Goal: Task Accomplishment & Management: Manage account settings

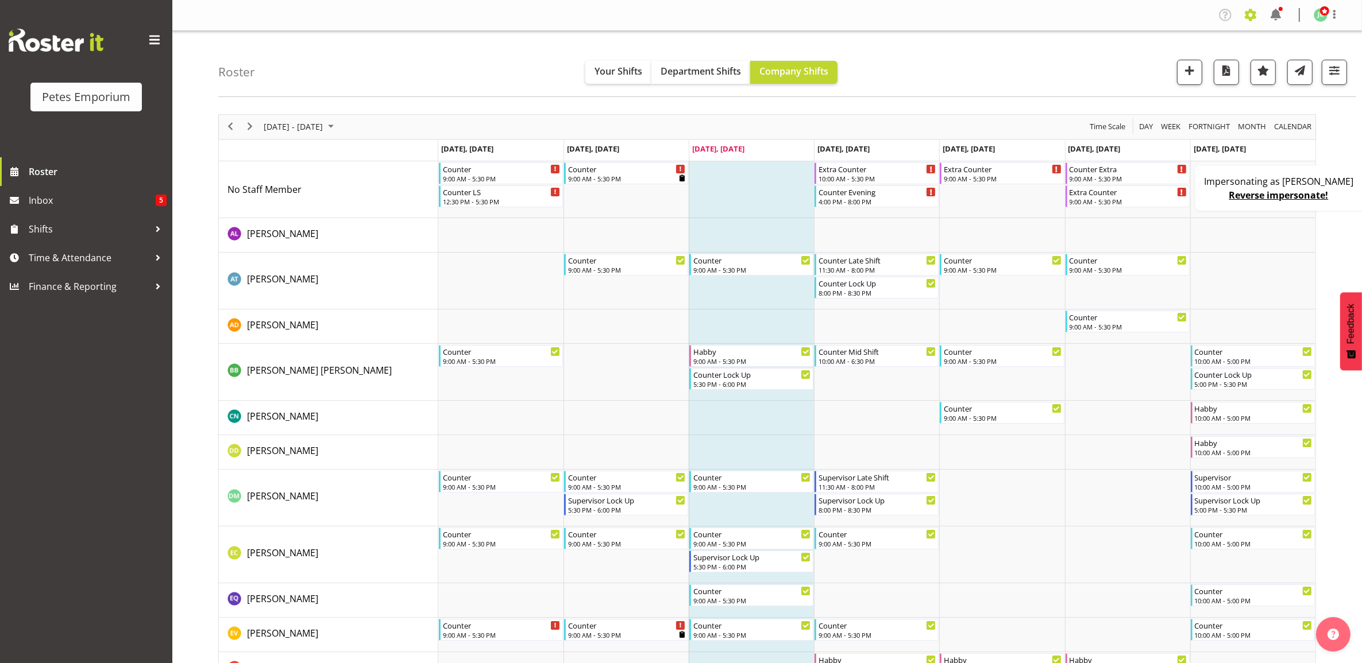
click at [1247, 17] on span at bounding box center [1250, 15] width 18 height 18
click at [1167, 121] on link "Employees" at bounding box center [1179, 124] width 159 height 21
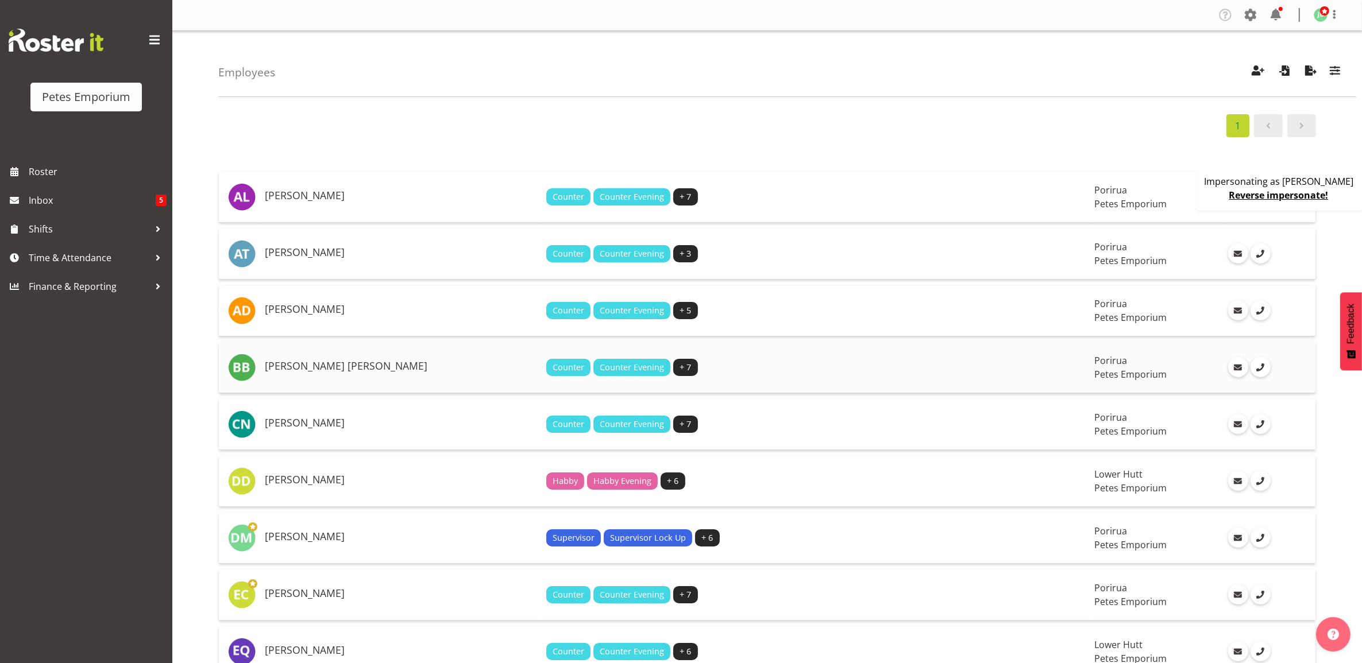
click at [439, 363] on h5 "[PERSON_NAME] [PERSON_NAME]" at bounding box center [401, 366] width 272 height 11
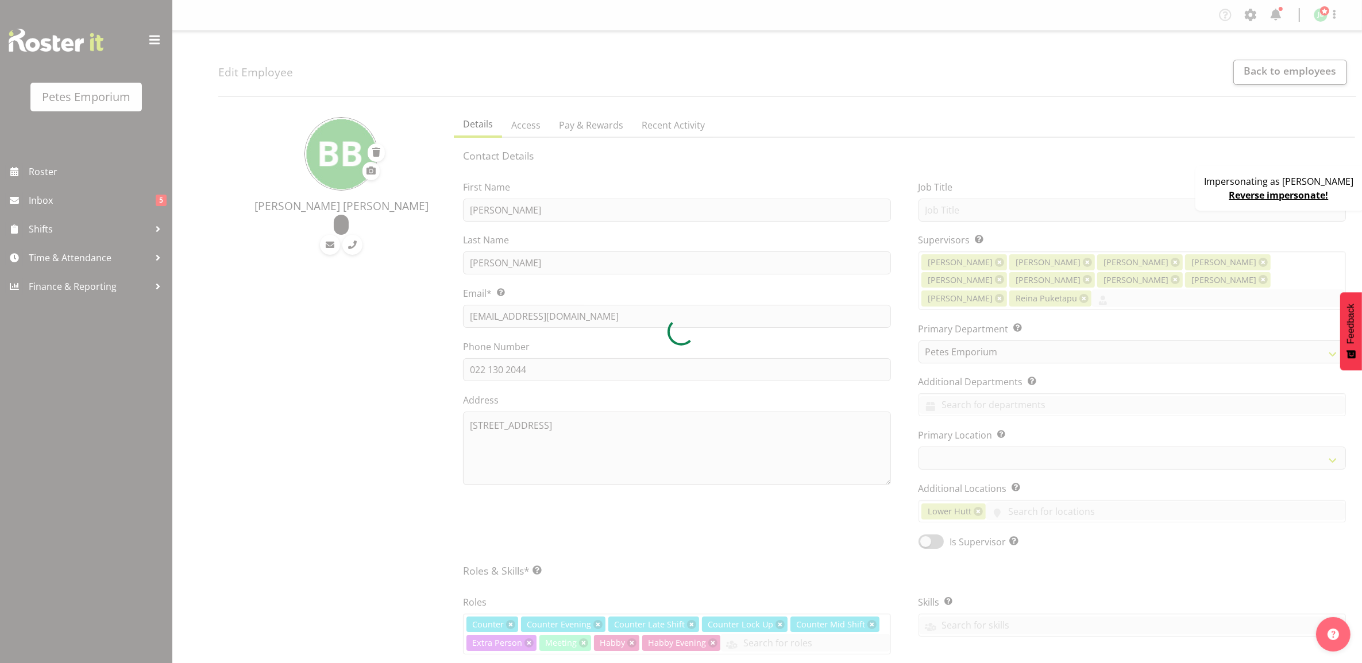
select select "100"
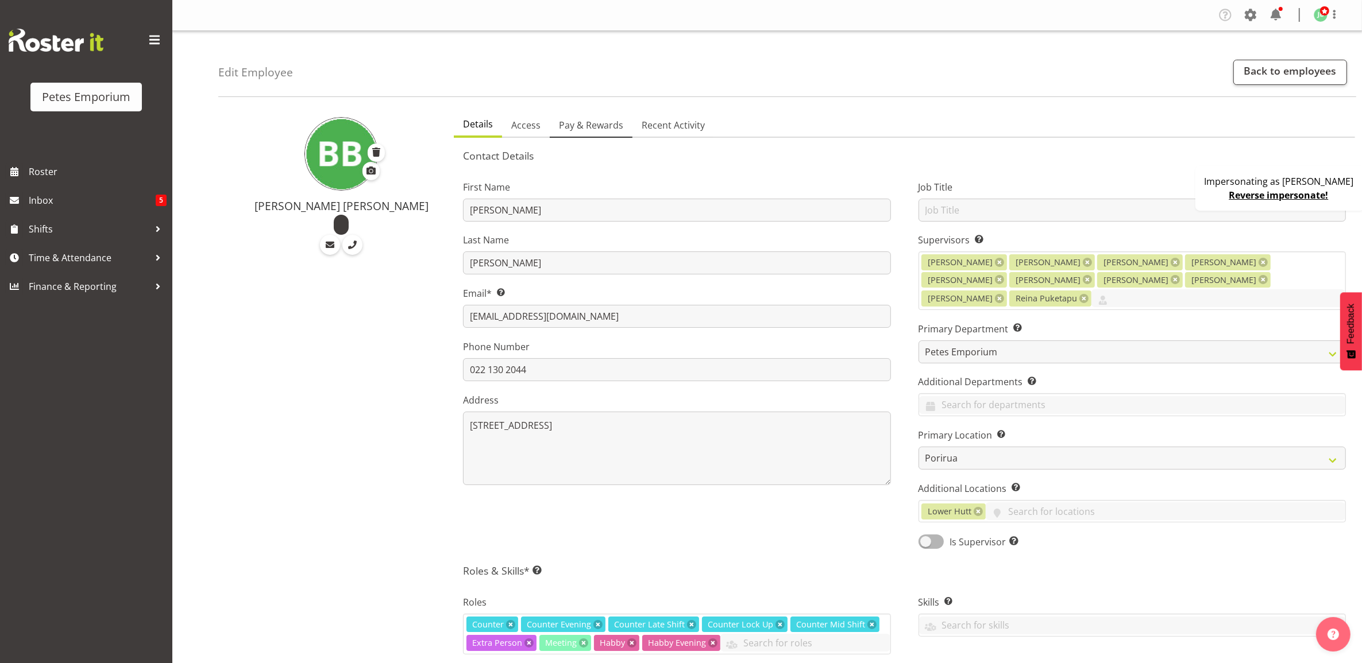
click at [612, 129] on span "Pay & Rewards" at bounding box center [591, 125] width 64 height 14
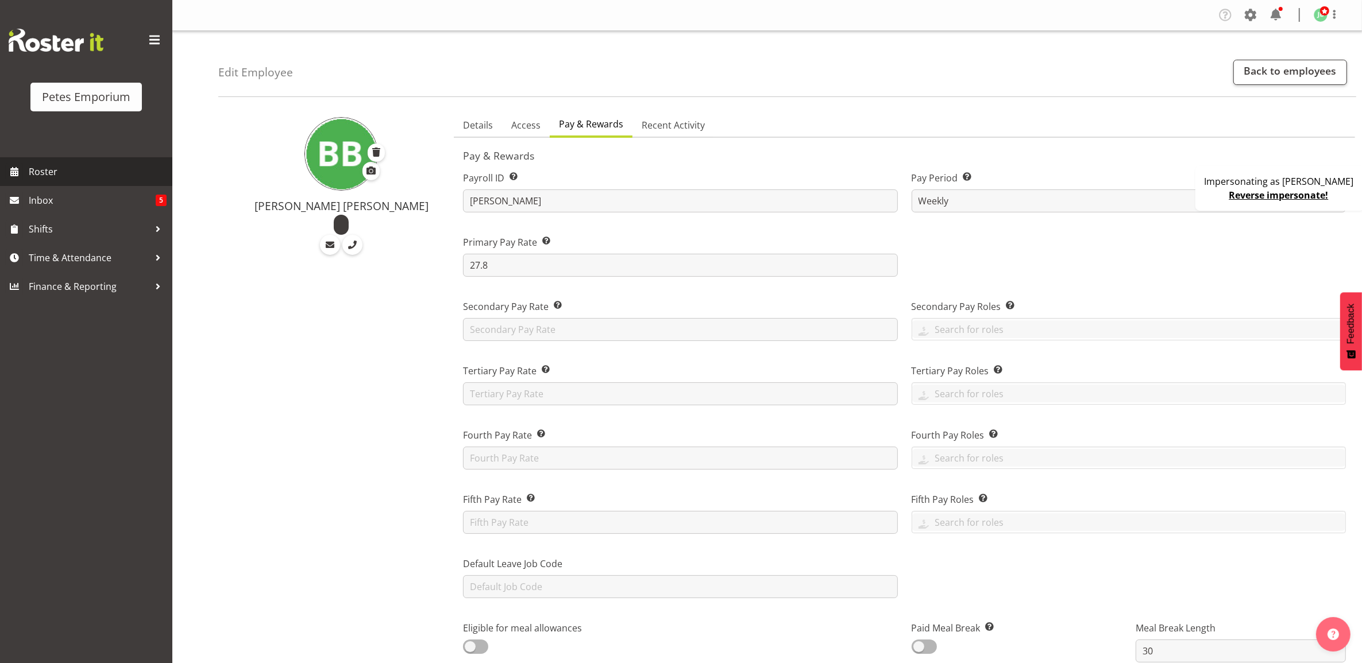
click at [105, 172] on span "Roster" at bounding box center [98, 171] width 138 height 17
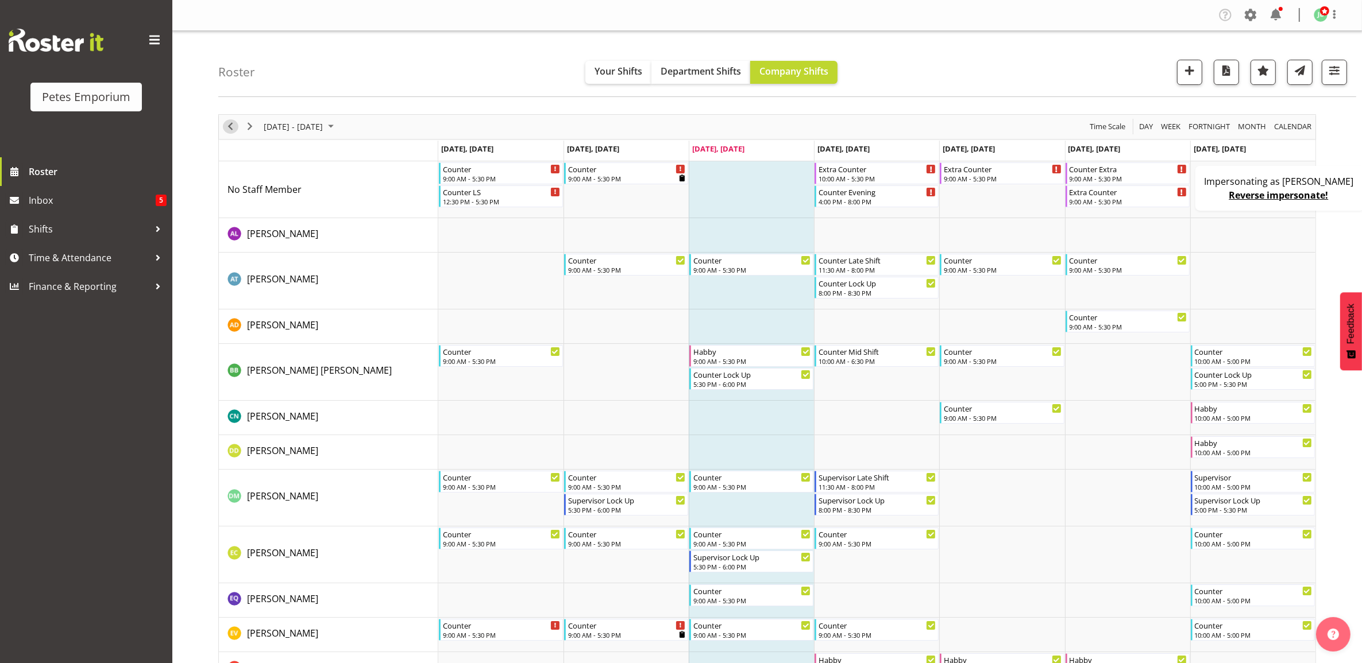
click at [227, 127] on span "Previous" at bounding box center [230, 126] width 14 height 14
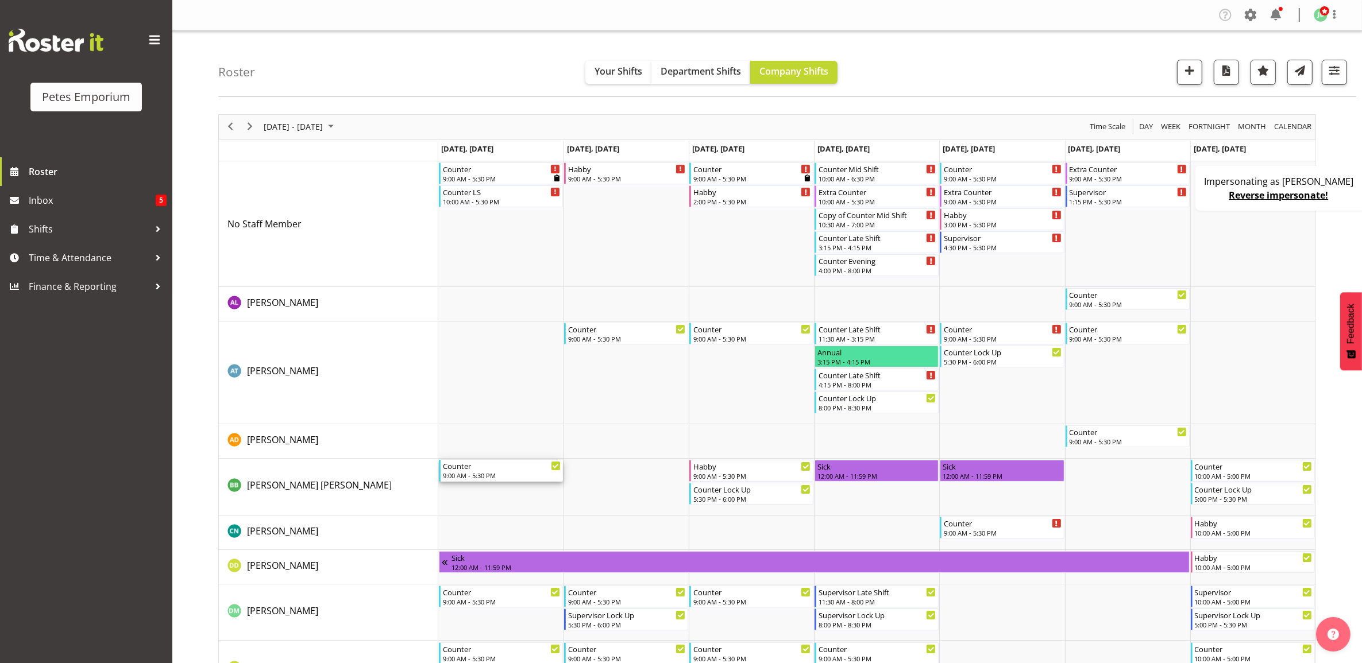
click at [506, 475] on div "9:00 AM - 5:30 PM" at bounding box center [502, 475] width 118 height 9
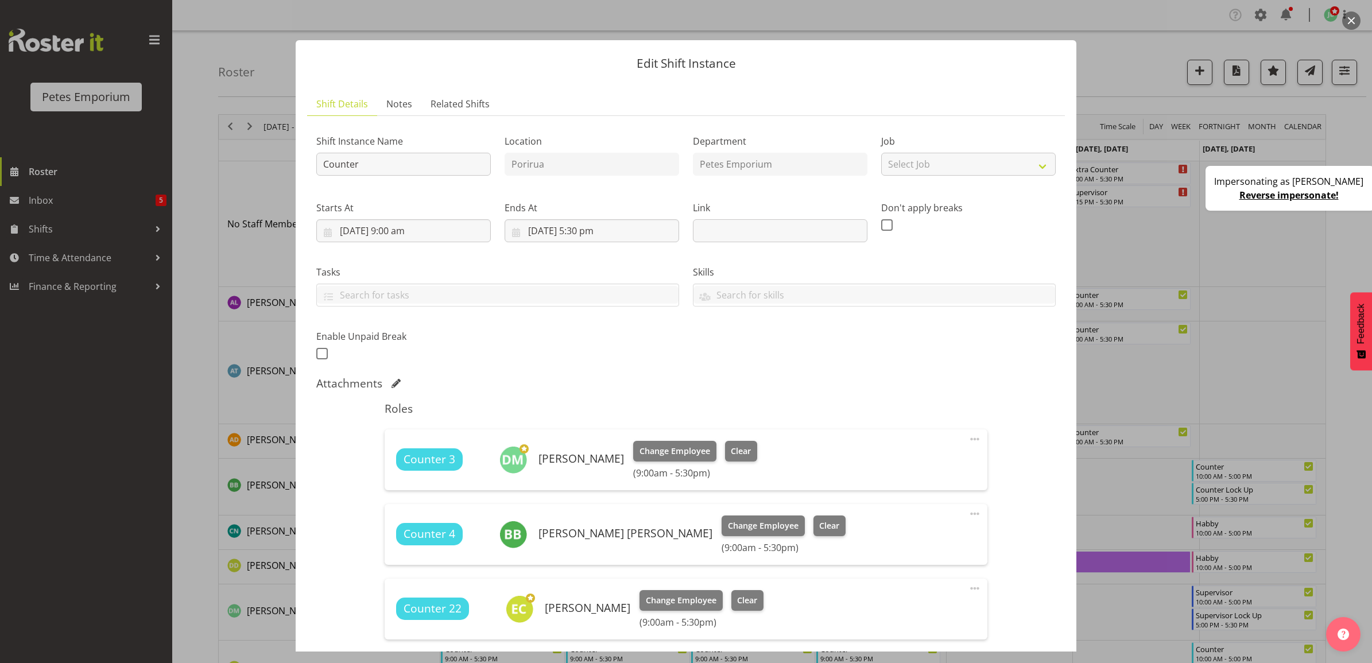
click at [1353, 17] on button "button" at bounding box center [1352, 20] width 18 height 18
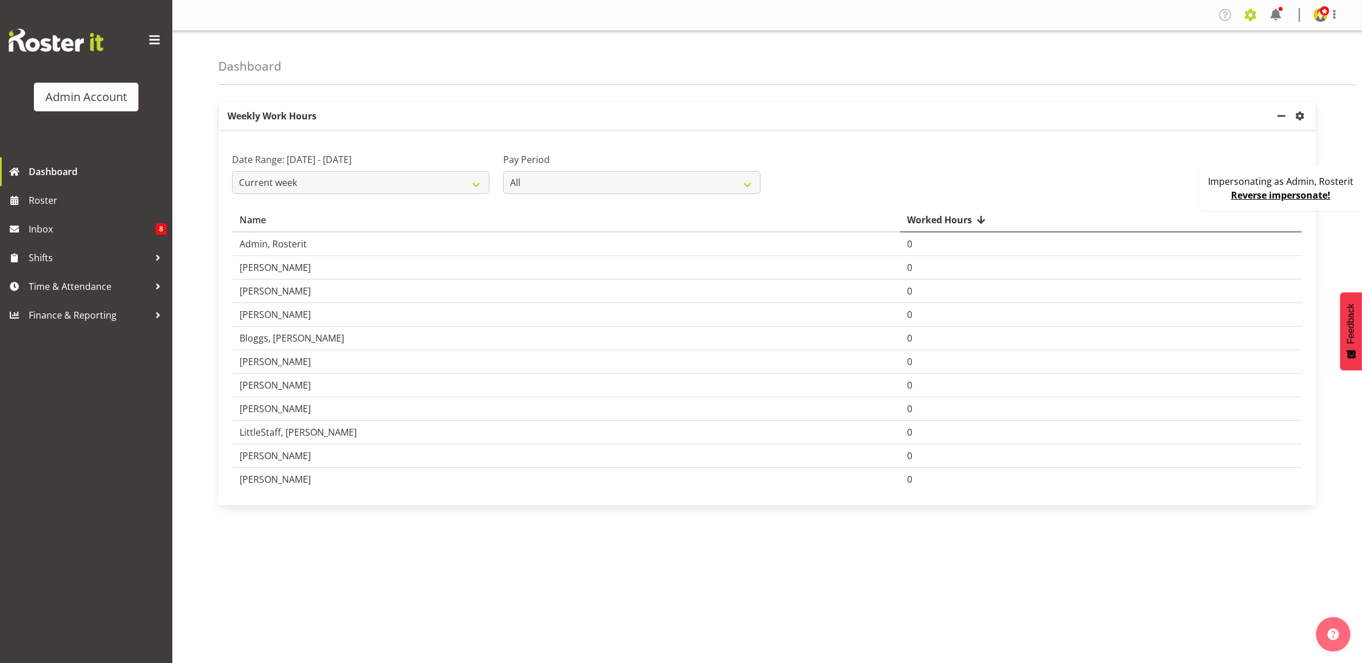
click at [1255, 21] on span at bounding box center [1250, 15] width 18 height 18
click at [1163, 43] on link "Company Settings" at bounding box center [1179, 42] width 159 height 21
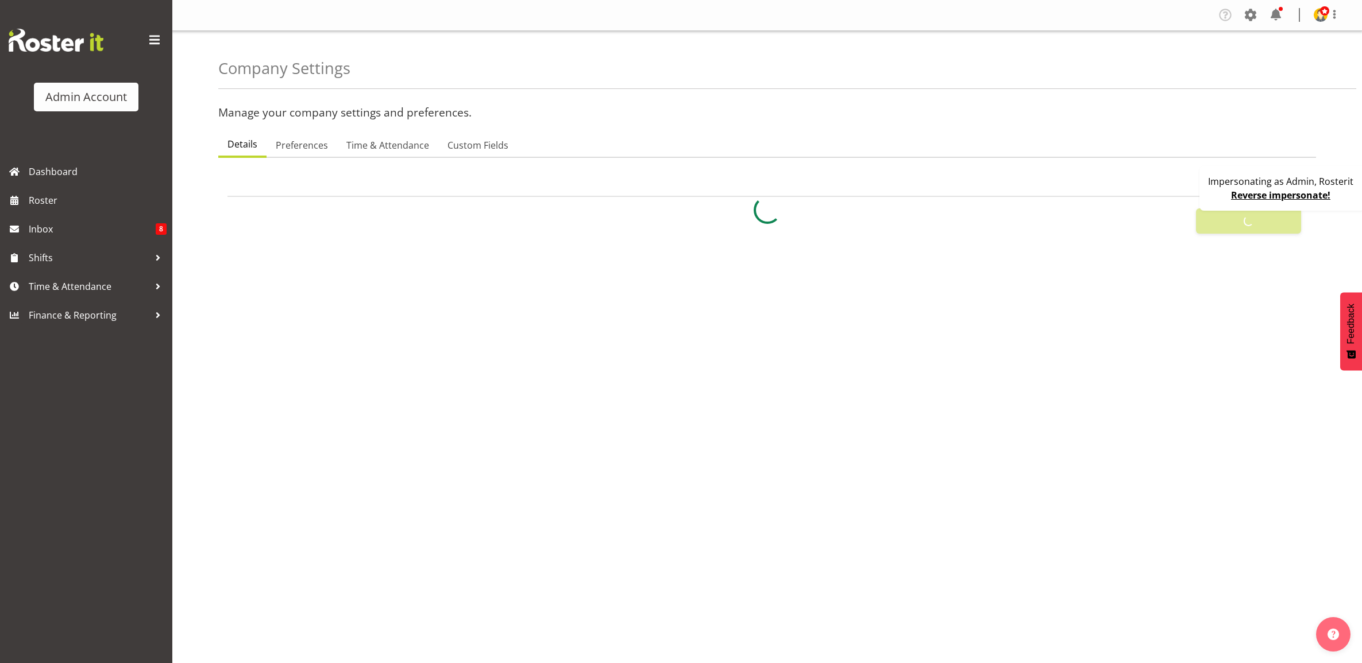
select select
select select "monday"
select select "surname_first"
checkbox input "false"
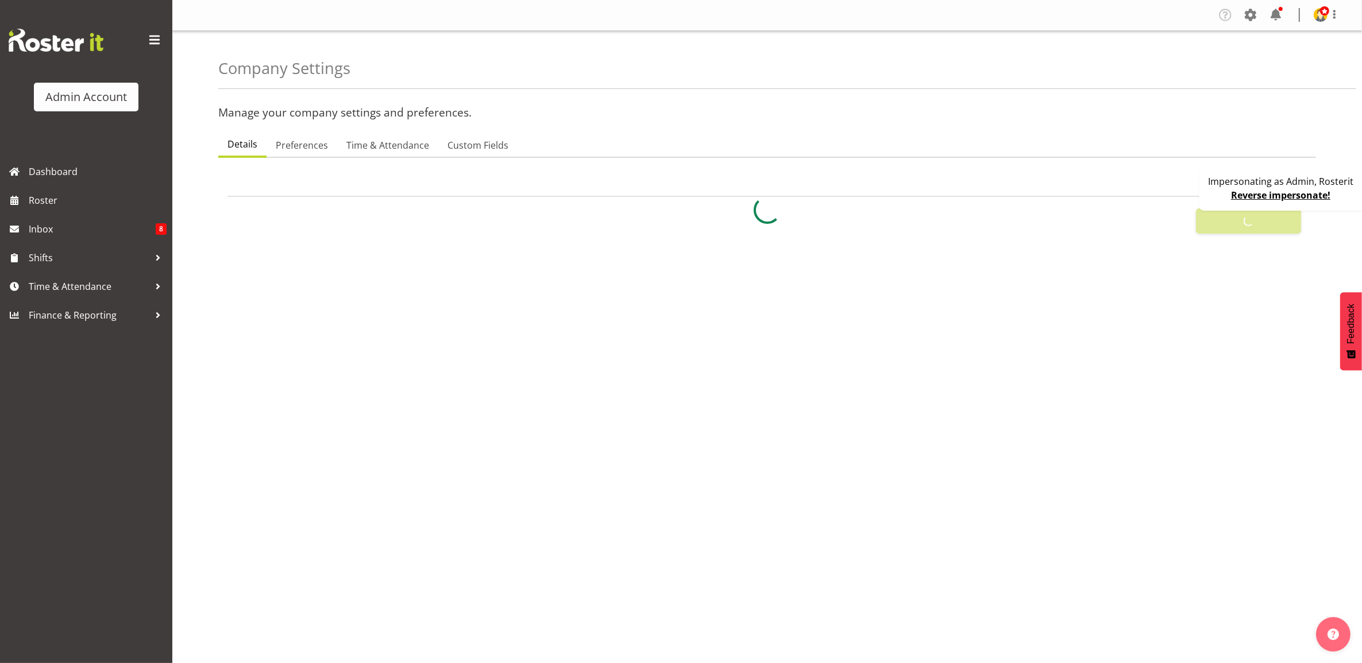
checkbox input "true"
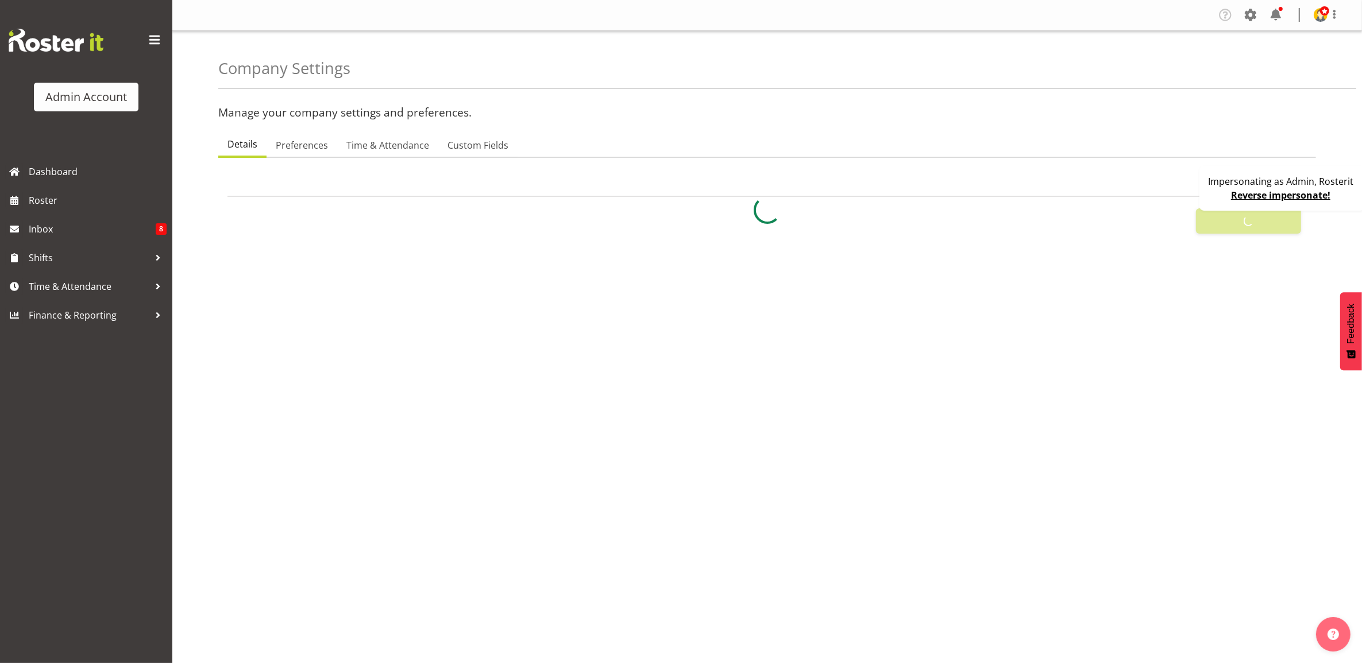
checkbox input "true"
checkbox input "false"
checkbox input "true"
type input "24"
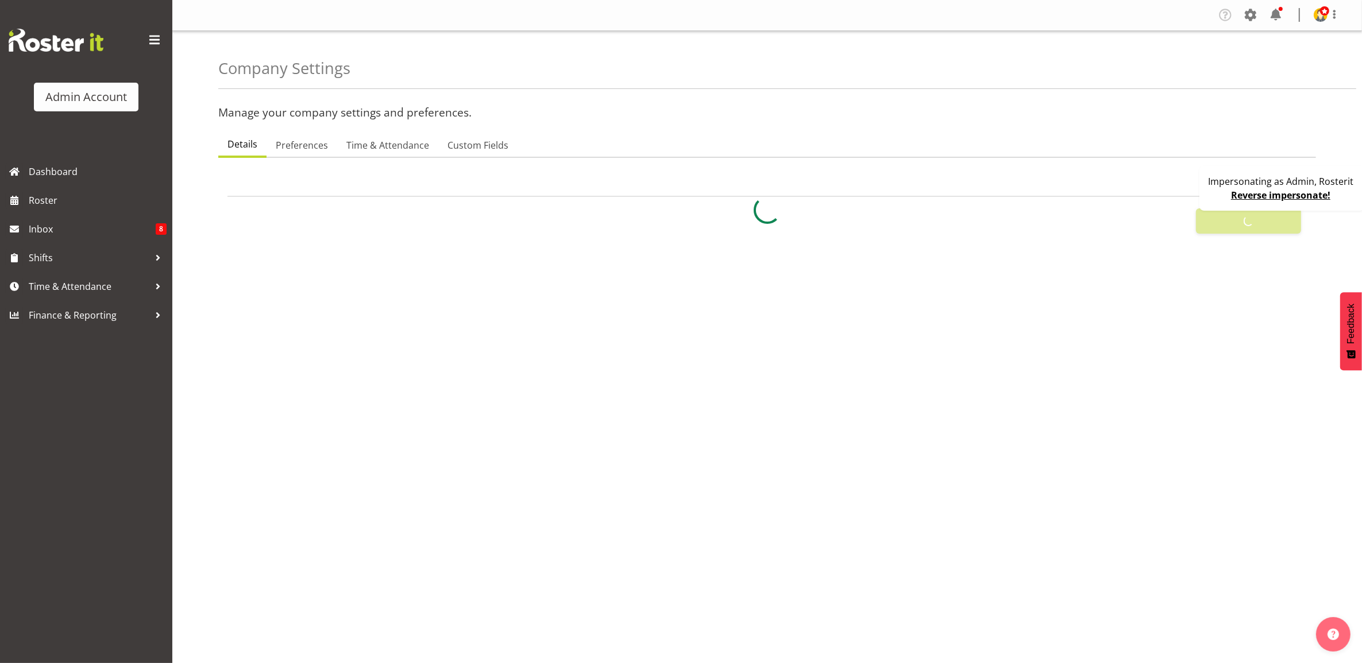
type input "0"
type input "24"
type input "0"
checkbox input "false"
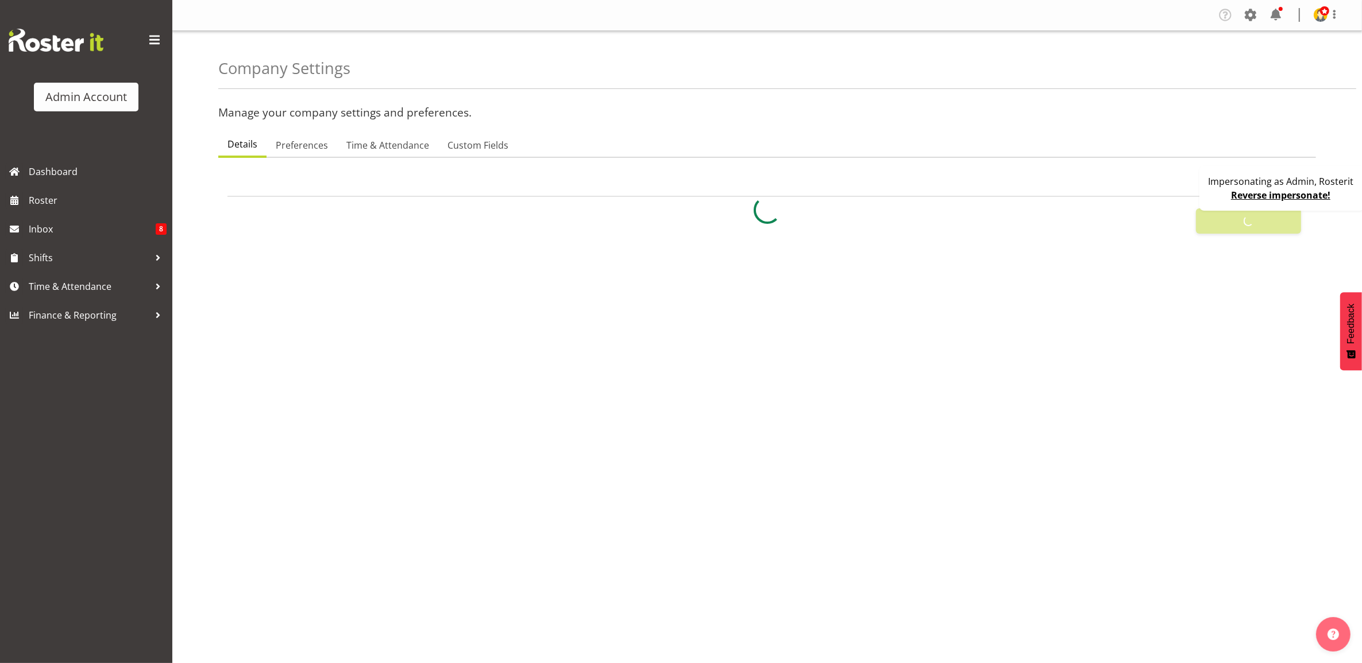
checkbox input "false"
checkbox input "true"
select select "1_day_before"
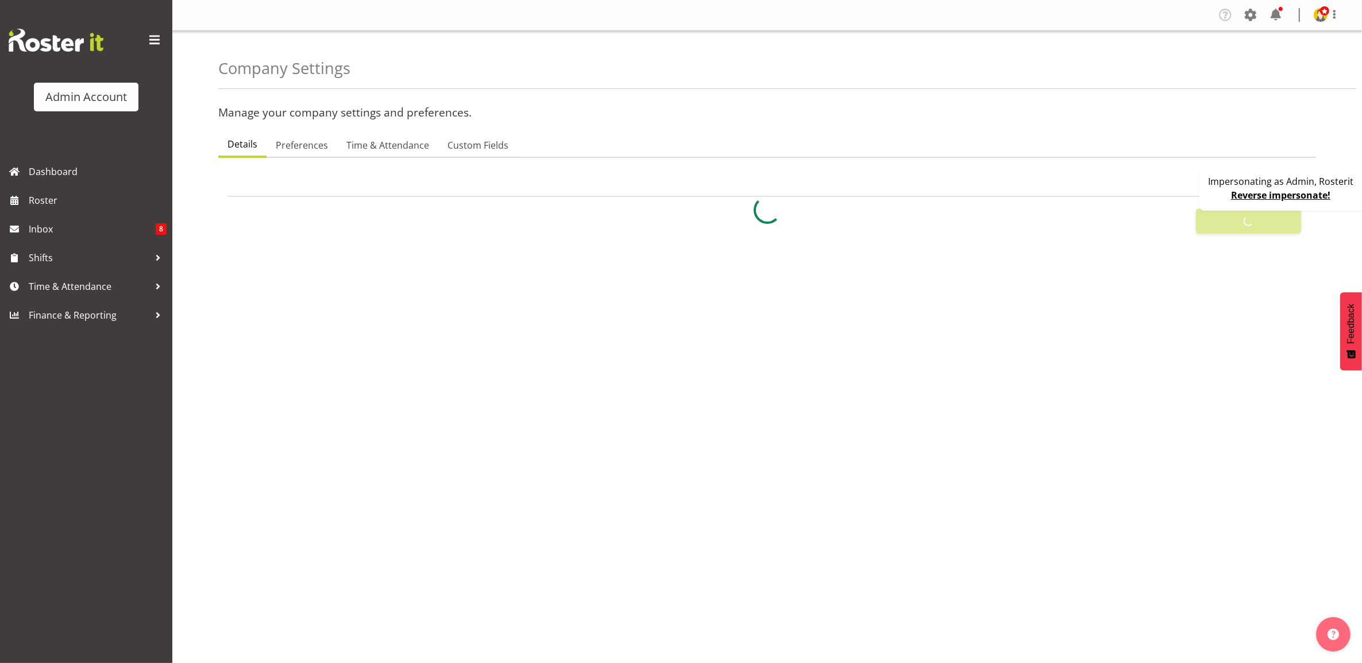
type input "60"
checkbox input "true"
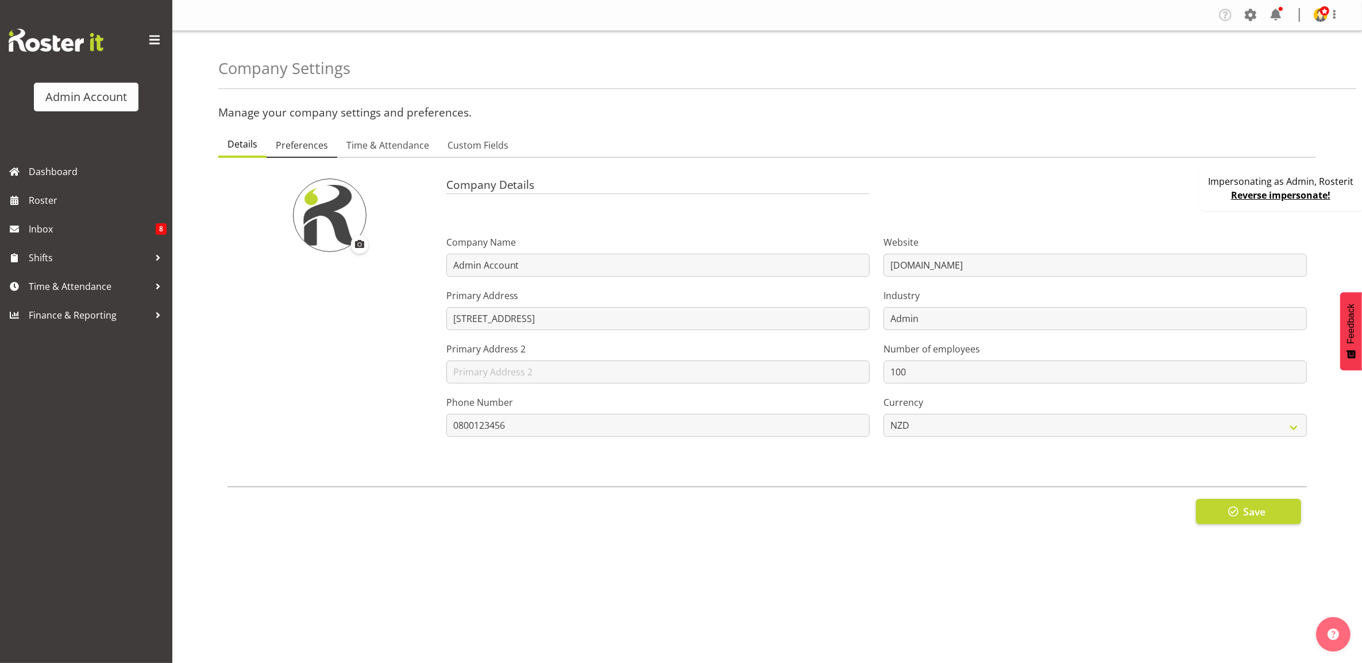
click at [279, 144] on span "Preferences" at bounding box center [302, 145] width 52 height 14
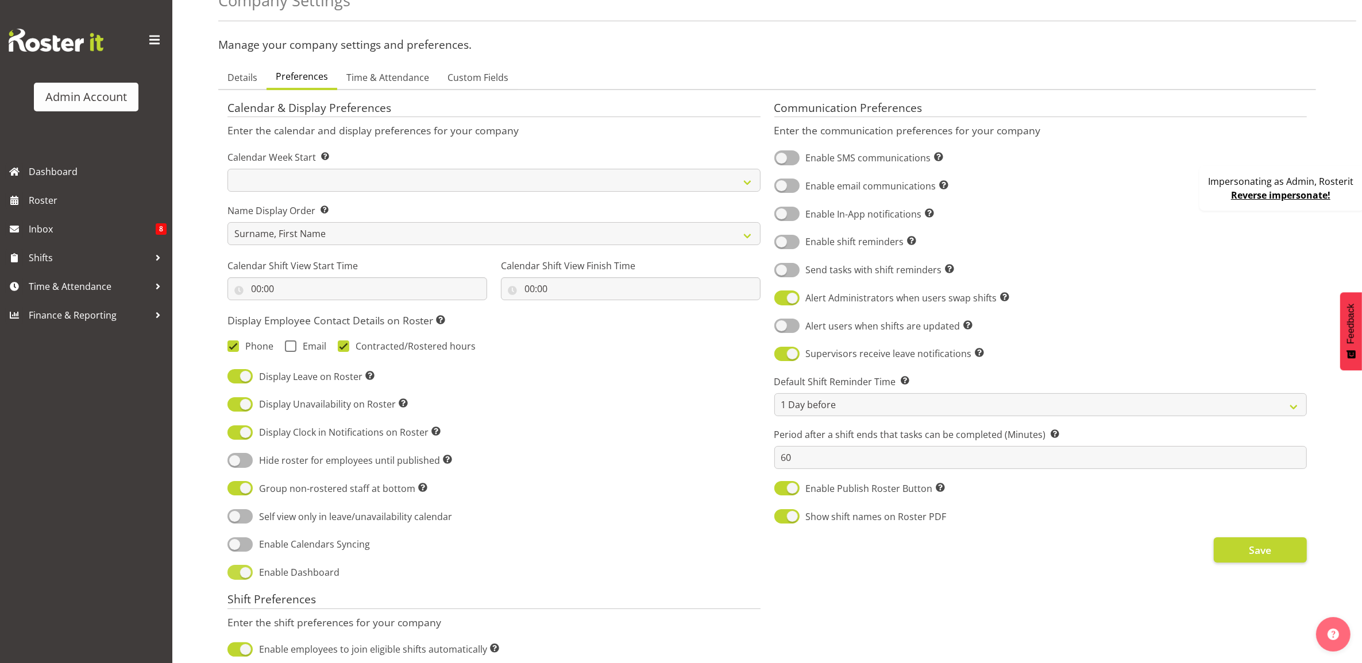
scroll to position [215, 0]
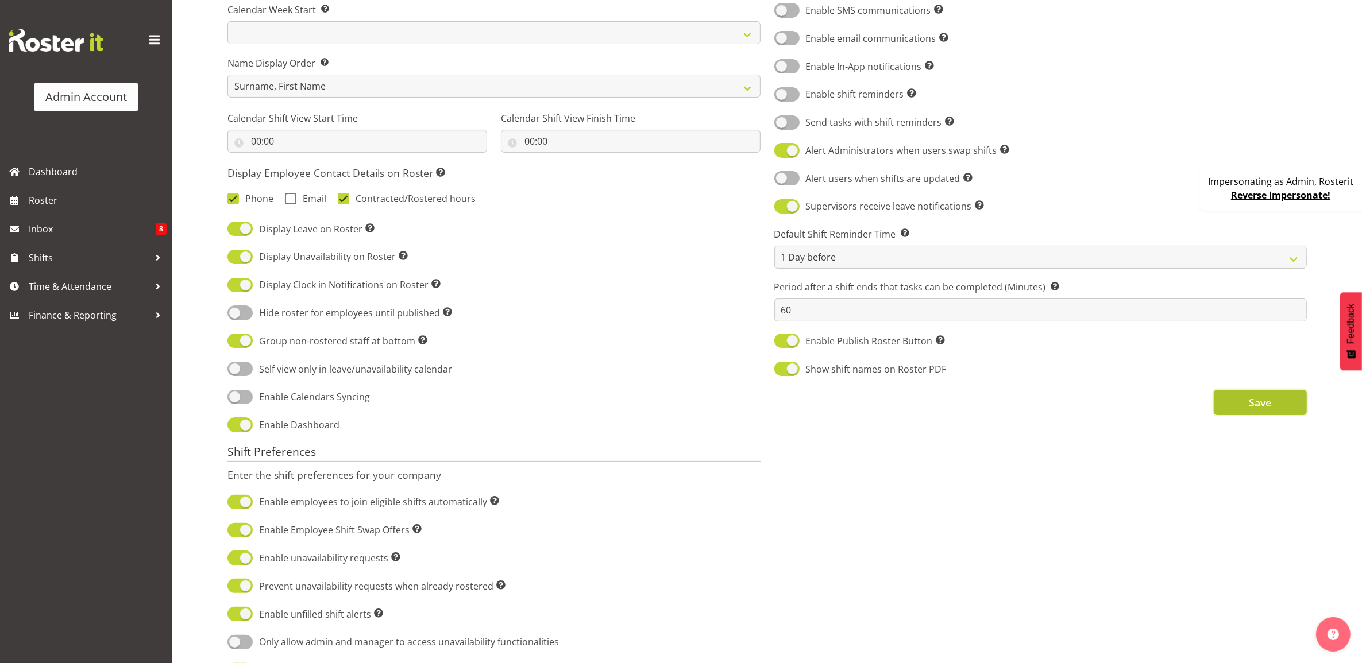
click at [1255, 409] on span "Save" at bounding box center [1259, 402] width 22 height 15
drag, startPoint x: 89, startPoint y: 175, endPoint x: 33, endPoint y: 213, distance: 67.4
drag, startPoint x: 33, startPoint y: 213, endPoint x: 48, endPoint y: 202, distance: 18.4
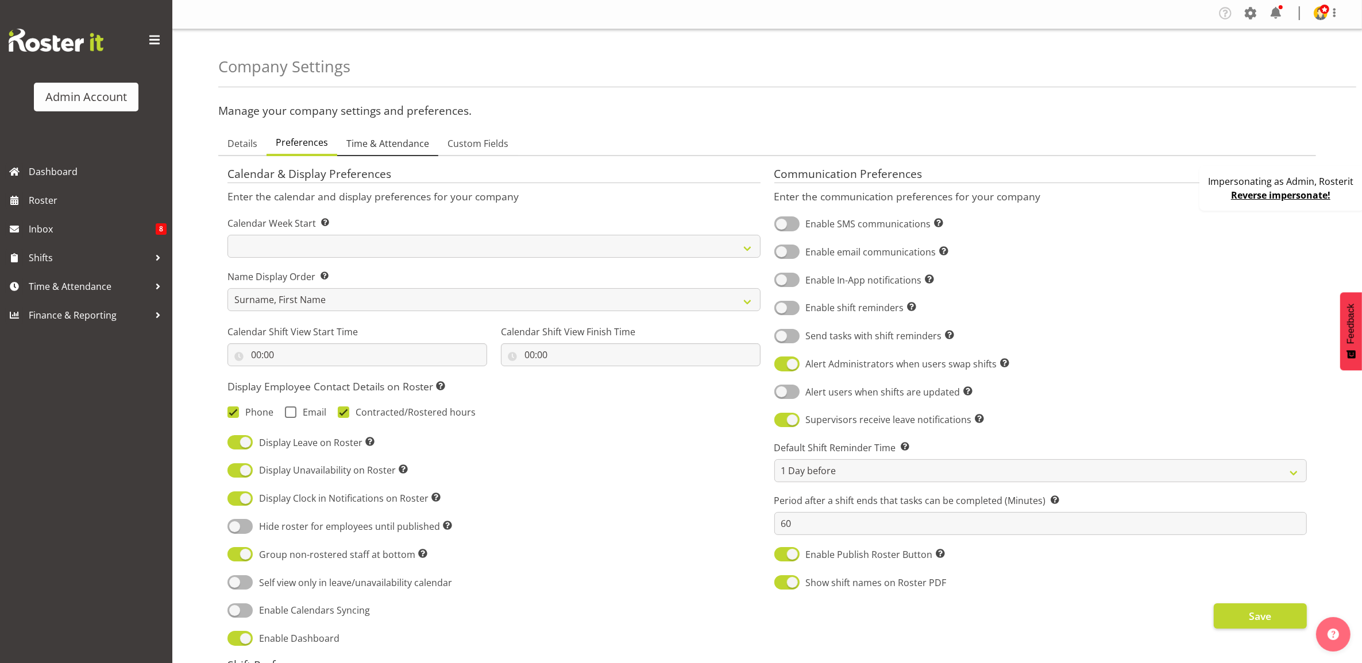
scroll to position [0, 0]
click at [95, 202] on span "Roster" at bounding box center [98, 200] width 138 height 17
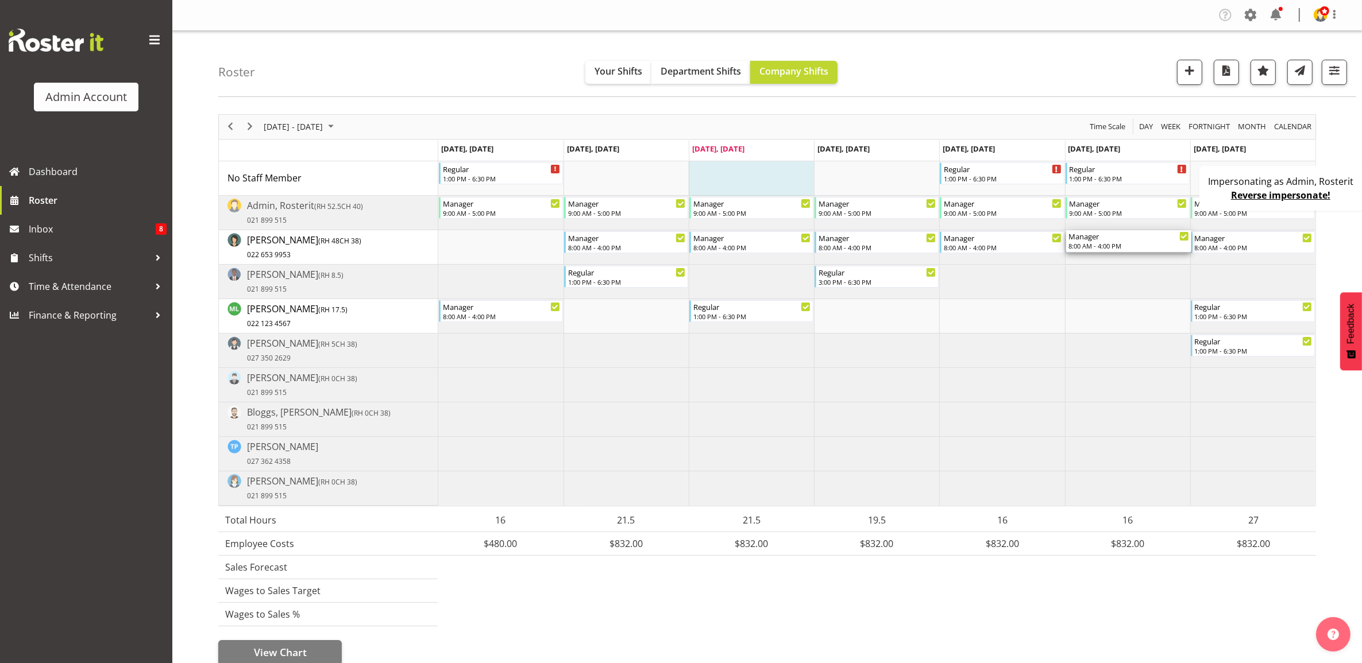
drag, startPoint x: 1101, startPoint y: 242, endPoint x: 1113, endPoint y: 257, distance: 19.3
click at [1113, 257] on div "Regular 1:00 PM - 6:30 PM Regular 1:00 PM - 6:30 PM Regular 1:00 PM - 6:30 PM M…" at bounding box center [876, 333] width 877 height 345
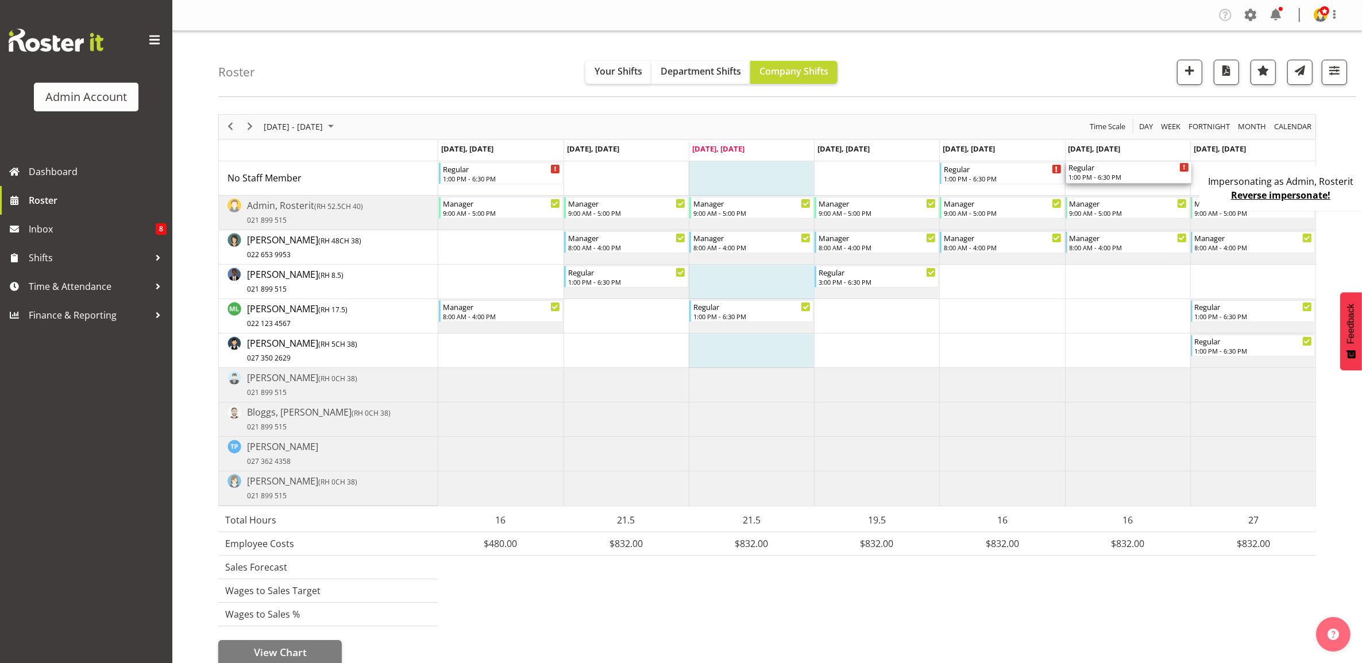
drag, startPoint x: 1116, startPoint y: 174, endPoint x: 1123, endPoint y: 184, distance: 11.9
click at [1123, 184] on div "Regular 1:00 PM - 6:30 PM Regular 1:00 PM - 6:30 PM Regular 1:00 PM - 6:30 PM R…" at bounding box center [876, 333] width 877 height 345
drag, startPoint x: 1240, startPoint y: 348, endPoint x: 1250, endPoint y: 178, distance: 170.3
click at [1250, 178] on body "Admin Account Dashboard Roster Inbox 8 Shifts Time & Attendance Finance & Repor…" at bounding box center [681, 331] width 1362 height 663
click at [1054, 74] on div "Roster Your Shifts Department Shifts Company Shifts 2 Locations Clear Auckland …" at bounding box center [787, 64] width 1138 height 66
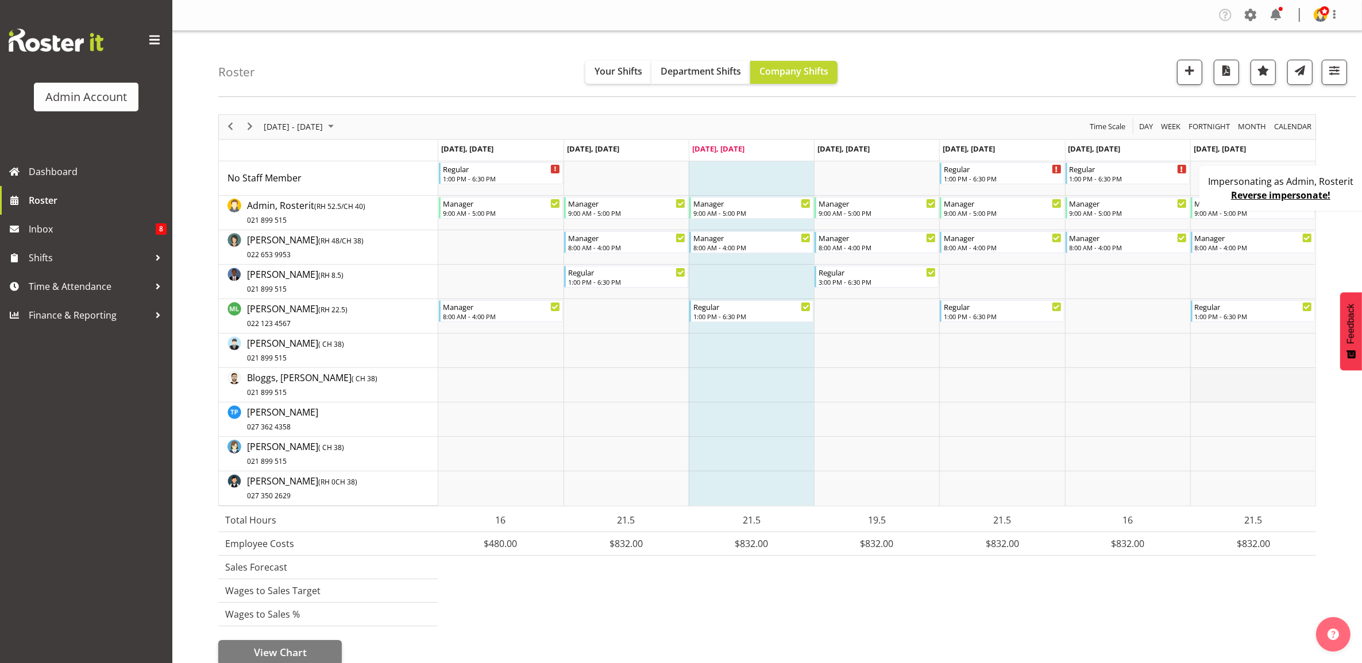
click at [1201, 384] on td "Timeline Week of August 13, 2025" at bounding box center [1252, 385] width 125 height 34
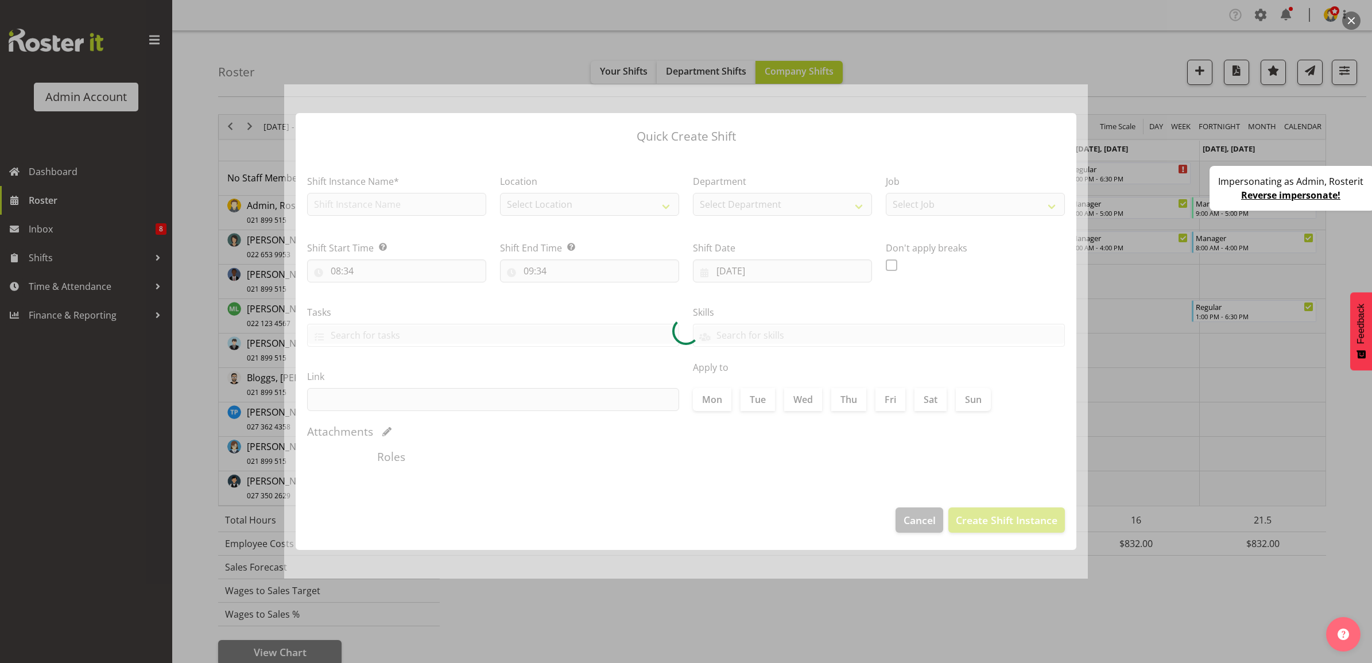
type input "17/08/2025"
checkbox input "true"
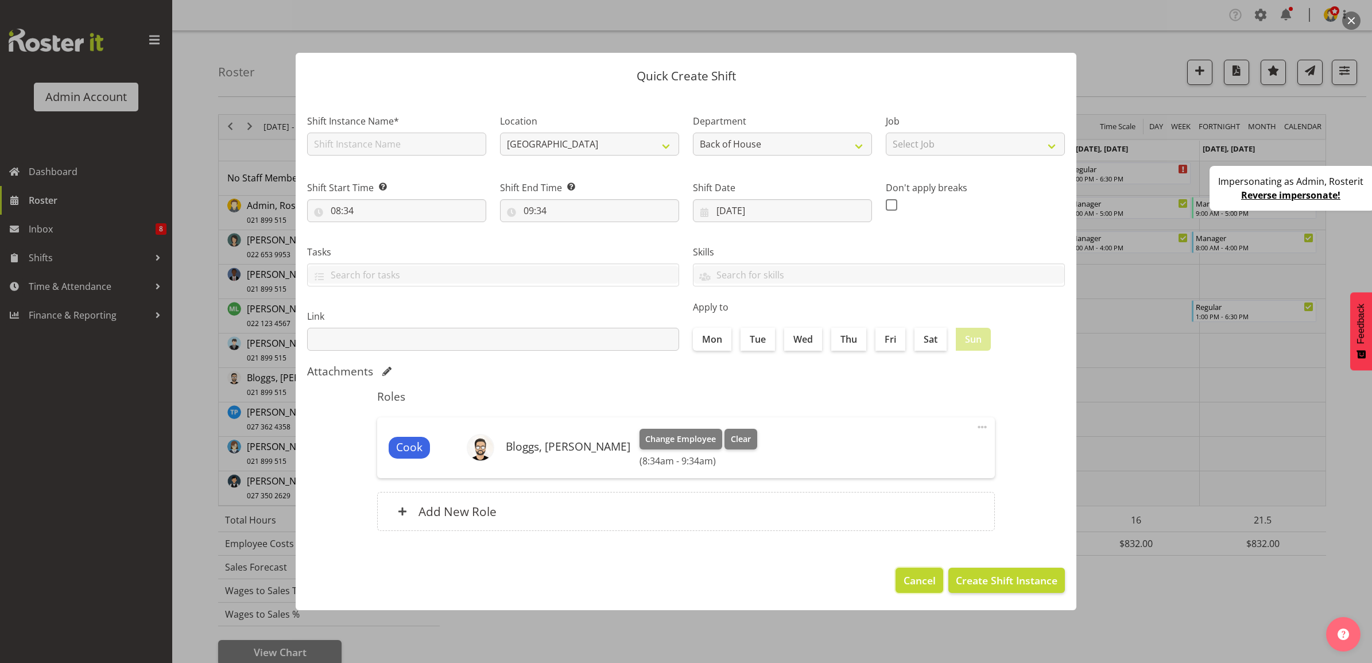
click at [914, 582] on span "Cancel" at bounding box center [920, 580] width 32 height 15
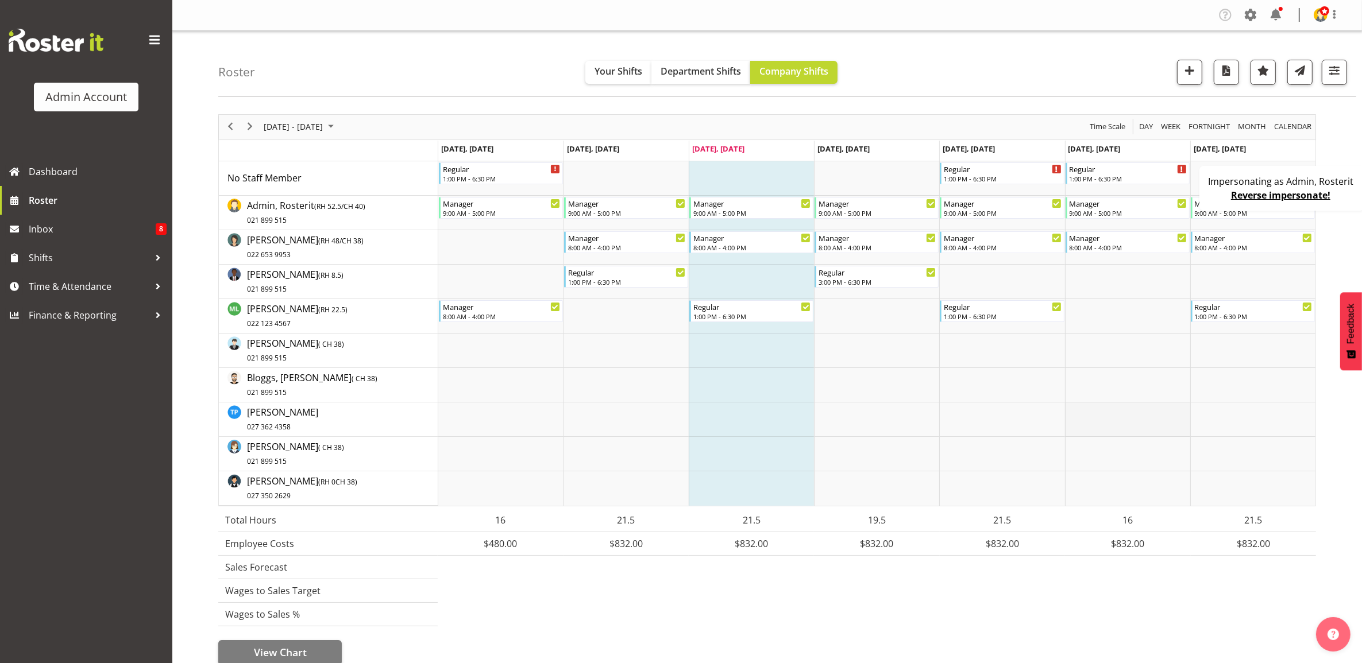
click at [1117, 416] on td "Timeline Week of August 13, 2025" at bounding box center [1127, 420] width 125 height 34
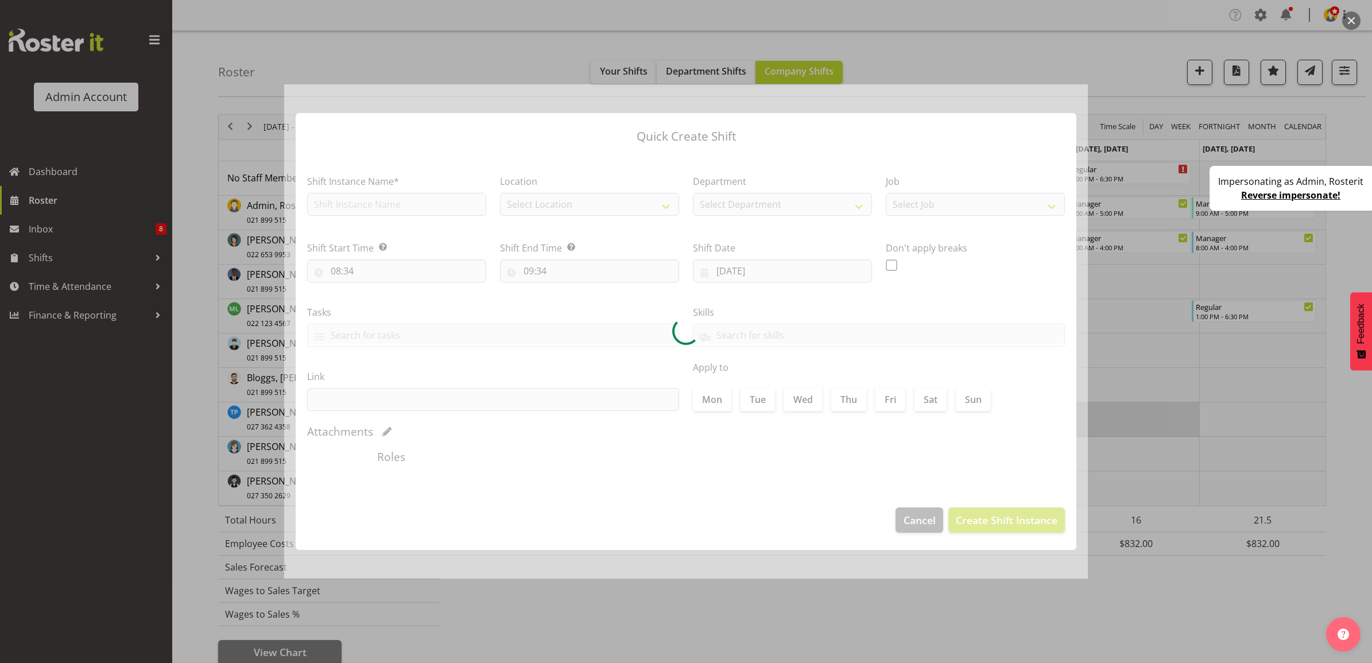
type input "16/08/2025"
checkbox input "true"
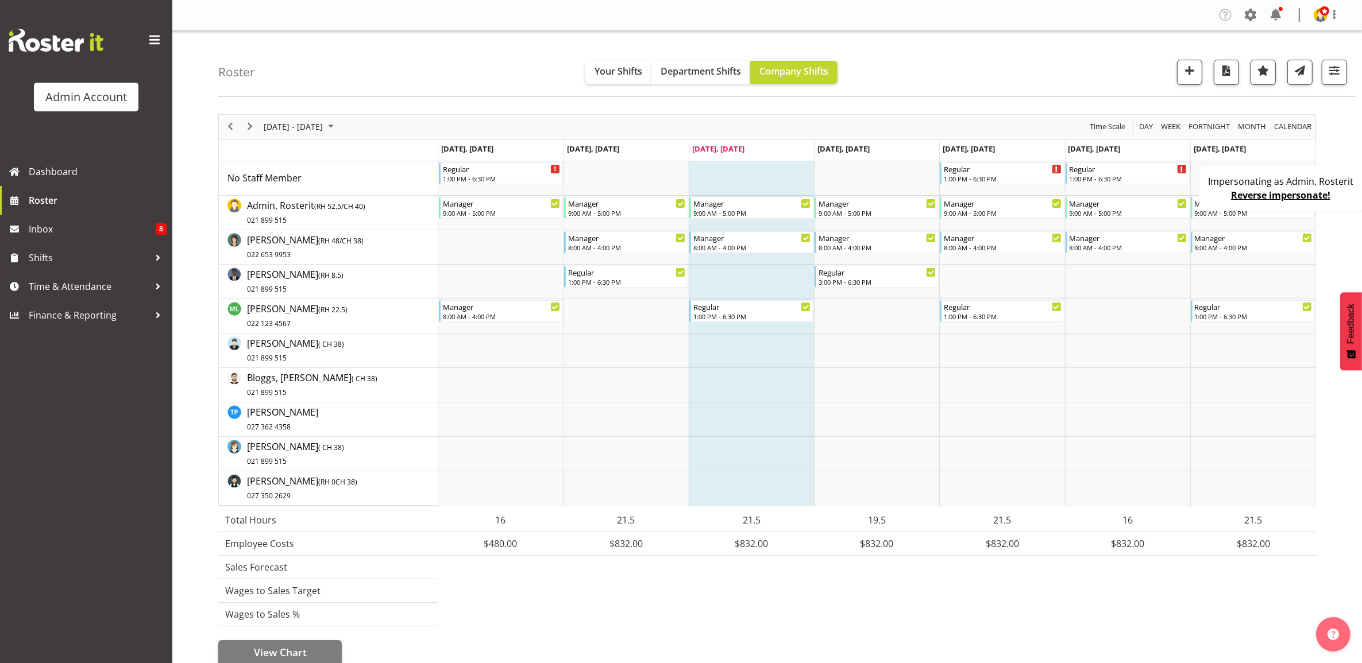
click at [1120, 161] on td "Aug 16, Saturday" at bounding box center [1127, 151] width 125 height 21
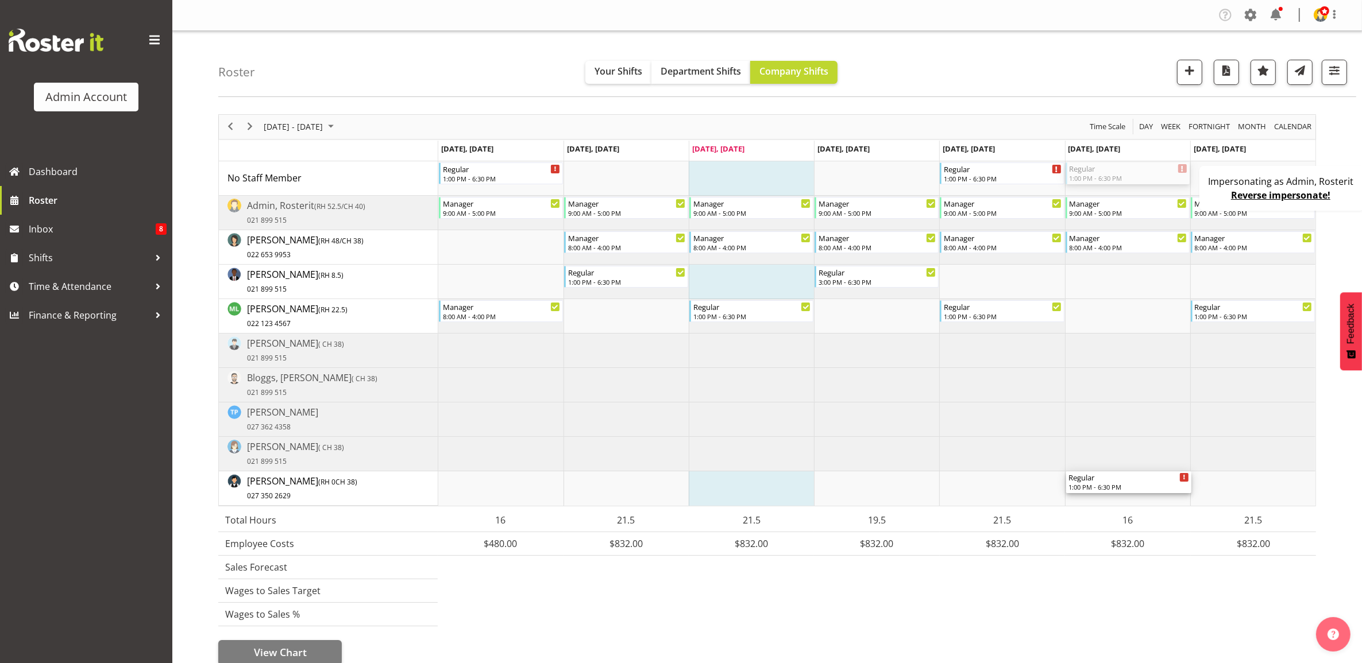
drag, startPoint x: 1128, startPoint y: 179, endPoint x: 1123, endPoint y: 509, distance: 329.7
click at [1123, 509] on div "August 11 - 17, 2025 Today Day Week Fortnight Month calendar Month Agenda Time …" at bounding box center [766, 389] width 1097 height 551
click at [1123, 495] on td "Timeline Week of August 13, 2025" at bounding box center [1127, 488] width 125 height 34
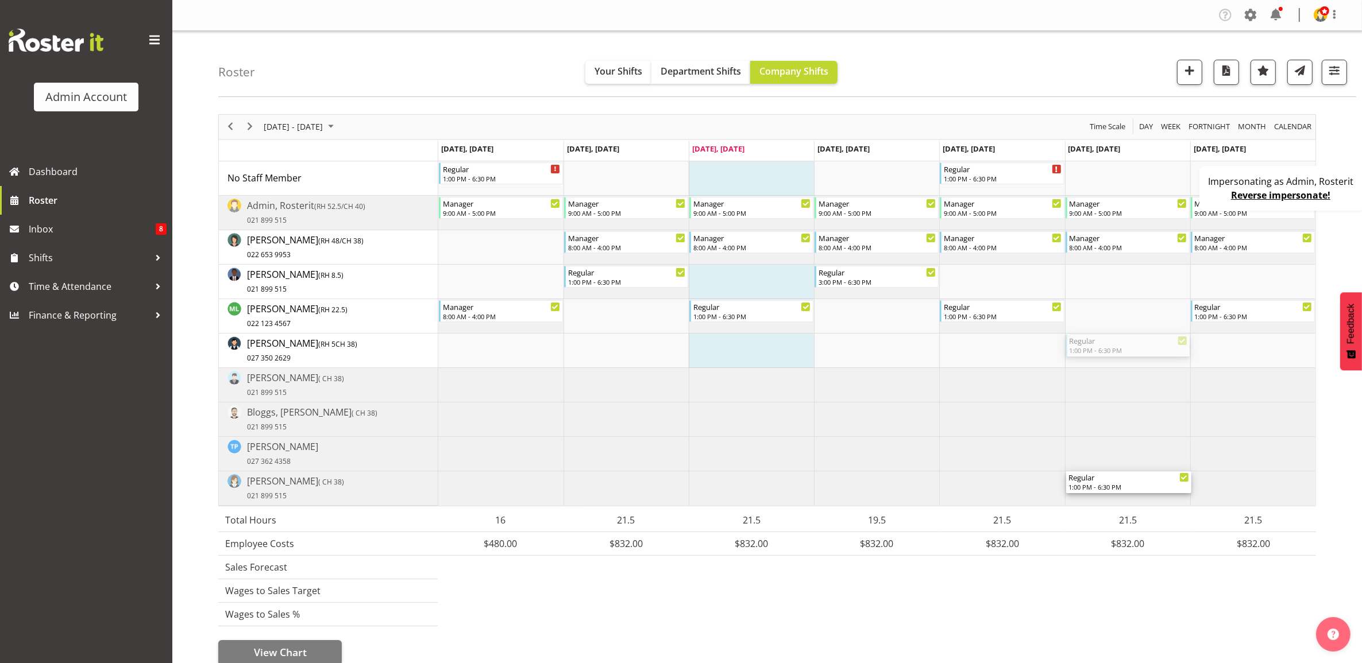
drag, startPoint x: 1120, startPoint y: 350, endPoint x: 1118, endPoint y: 480, distance: 129.8
drag, startPoint x: 1120, startPoint y: 343, endPoint x: 1121, endPoint y: 174, distance: 169.4
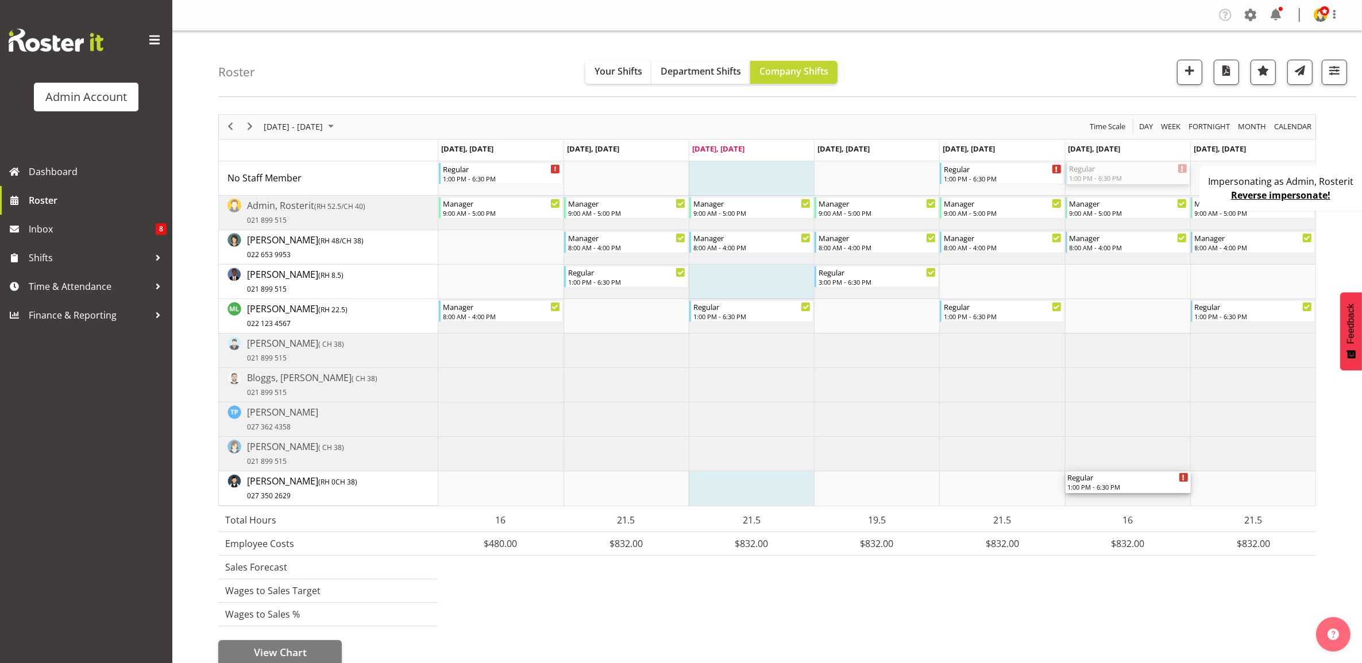
drag, startPoint x: 1121, startPoint y: 174, endPoint x: 1121, endPoint y: 503, distance: 329.1
click at [1121, 503] on div "Regular 1:00 PM - 6:30 PM Regular 1:00 PM - 6:30 PM Regular 1:00 PM - 6:30 PM M…" at bounding box center [876, 333] width 877 height 345
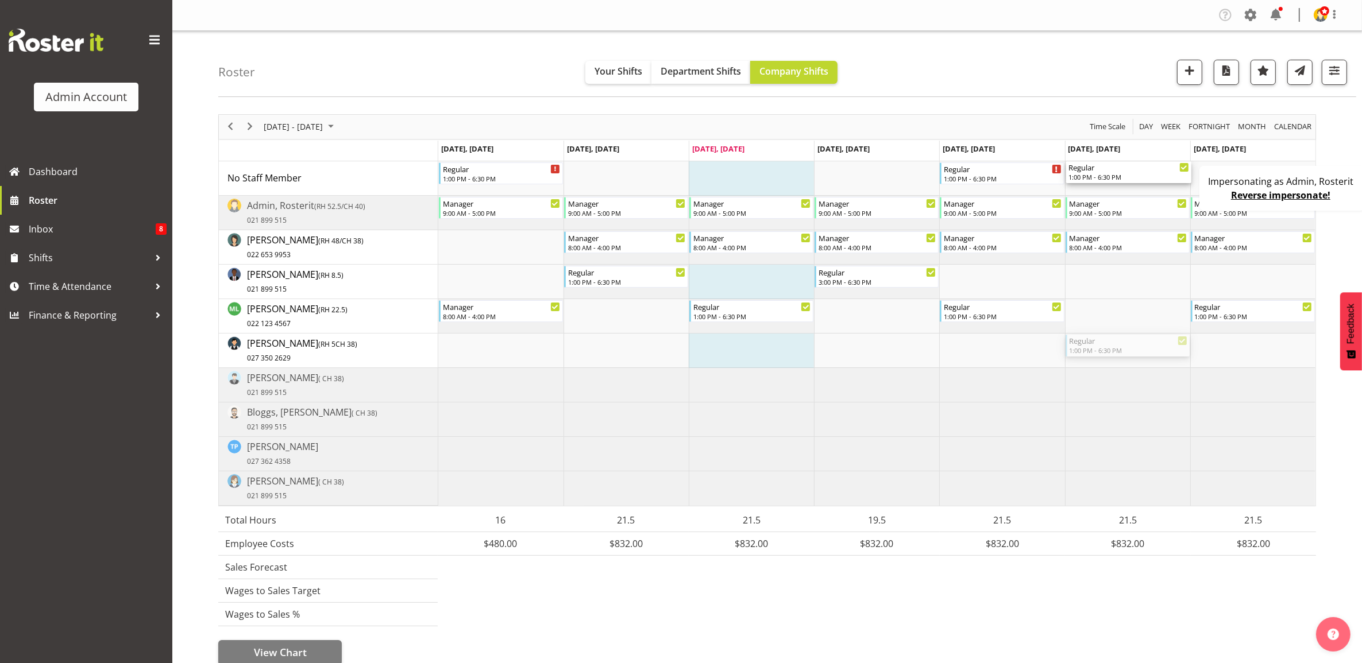
drag, startPoint x: 1112, startPoint y: 346, endPoint x: 1124, endPoint y: 159, distance: 187.6
click at [1124, 159] on tbody "Aug 11, Monday Aug 12, Tuesday Aug 13, Wednesday Aug 14, Thursday Aug 15, Frida…" at bounding box center [767, 323] width 1096 height 365
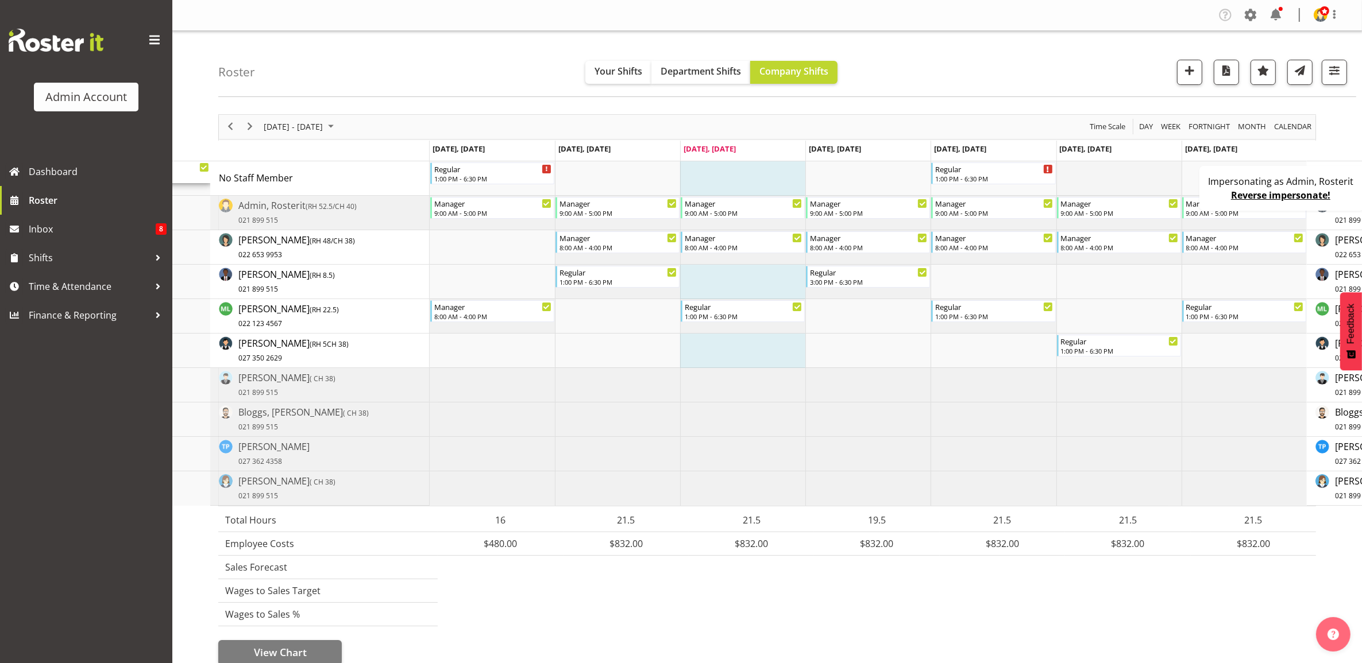
drag, startPoint x: 1126, startPoint y: 346, endPoint x: 1120, endPoint y: 170, distance: 176.4
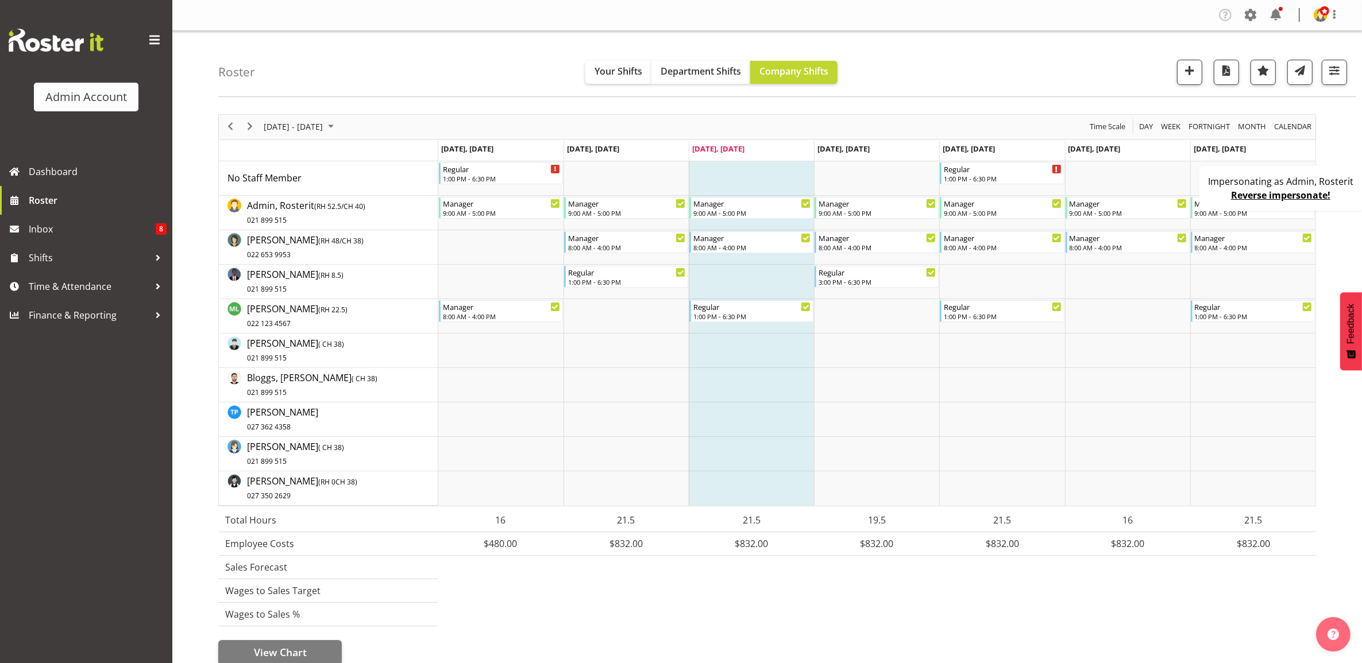
click at [1211, 198] on div "Impersonating as Admin, Rosterit Reverse impersonate!" at bounding box center [1281, 188] width 165 height 45
click at [1234, 320] on li "Copy" at bounding box center [1257, 321] width 69 height 21
click at [1158, 325] on li "Paste" at bounding box center [1170, 326] width 69 height 21
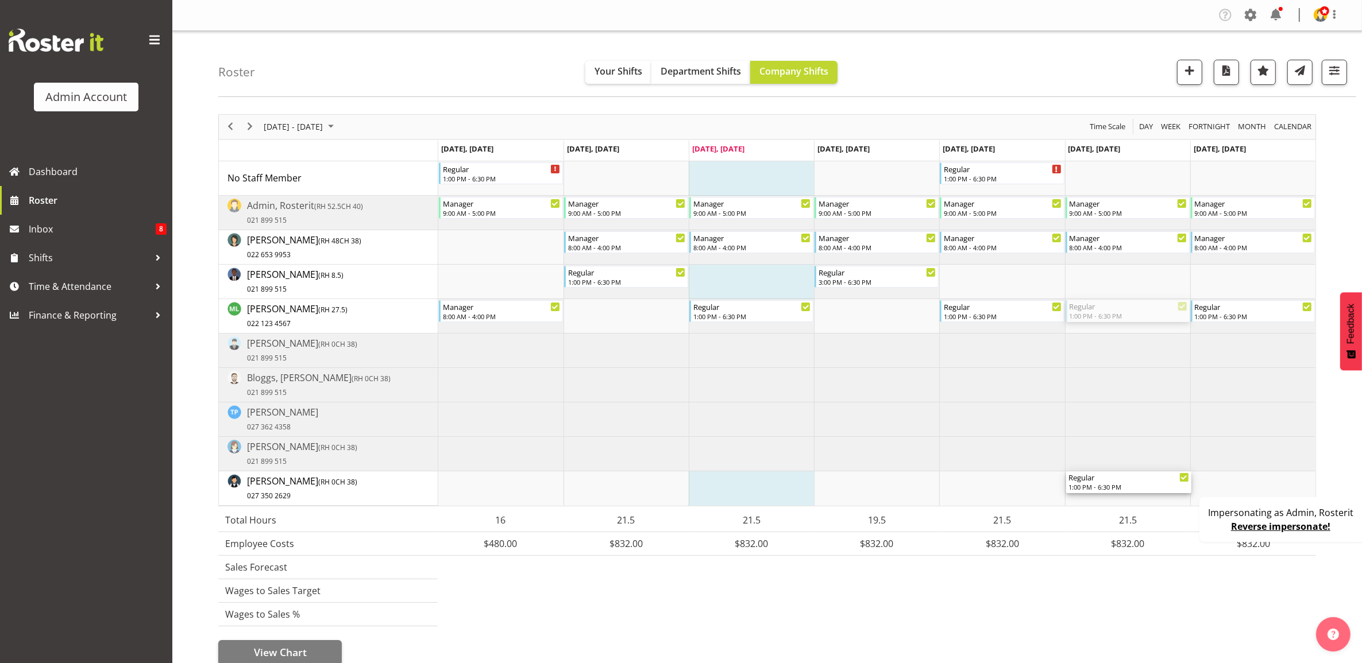
drag, startPoint x: 1135, startPoint y: 314, endPoint x: 1137, endPoint y: 475, distance: 161.4
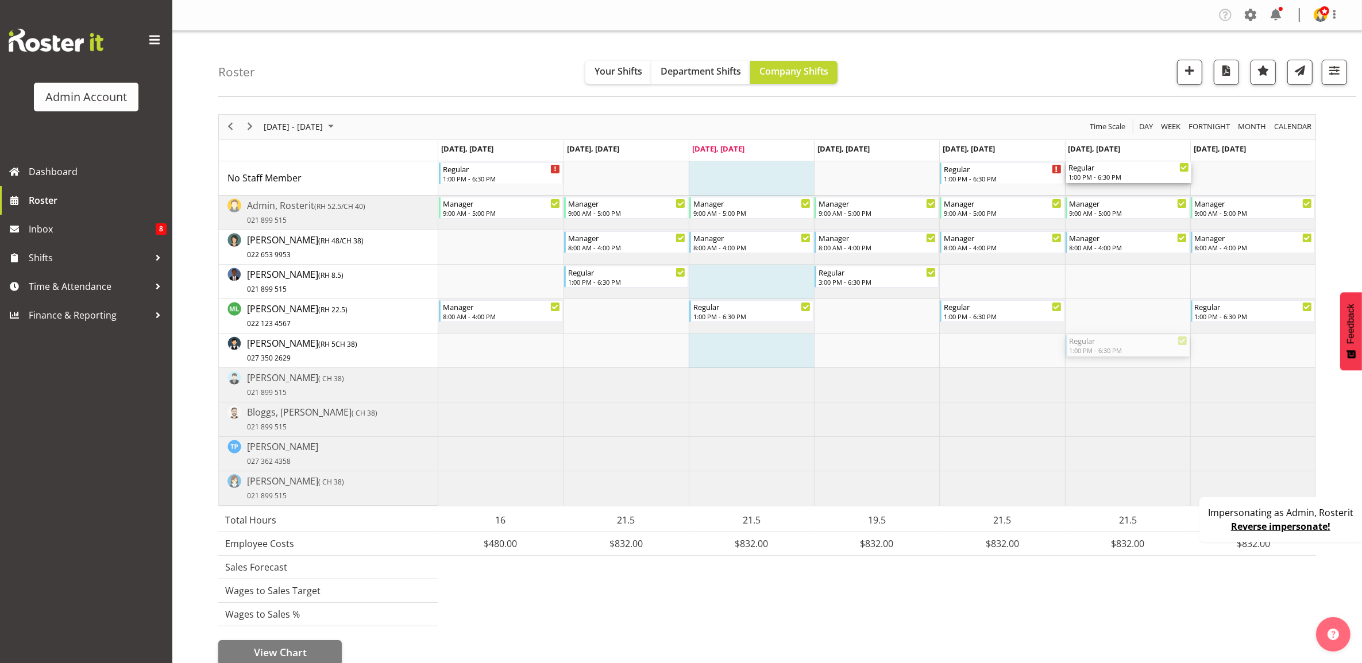
drag, startPoint x: 1128, startPoint y: 345, endPoint x: 1123, endPoint y: 188, distance: 157.5
click at [1123, 188] on div "Regular 1:00 PM - 6:30 PM Regular 1:00 PM - 6:30 PM Regular 1:00 PM - 6:30 PM M…" at bounding box center [876, 333] width 877 height 345
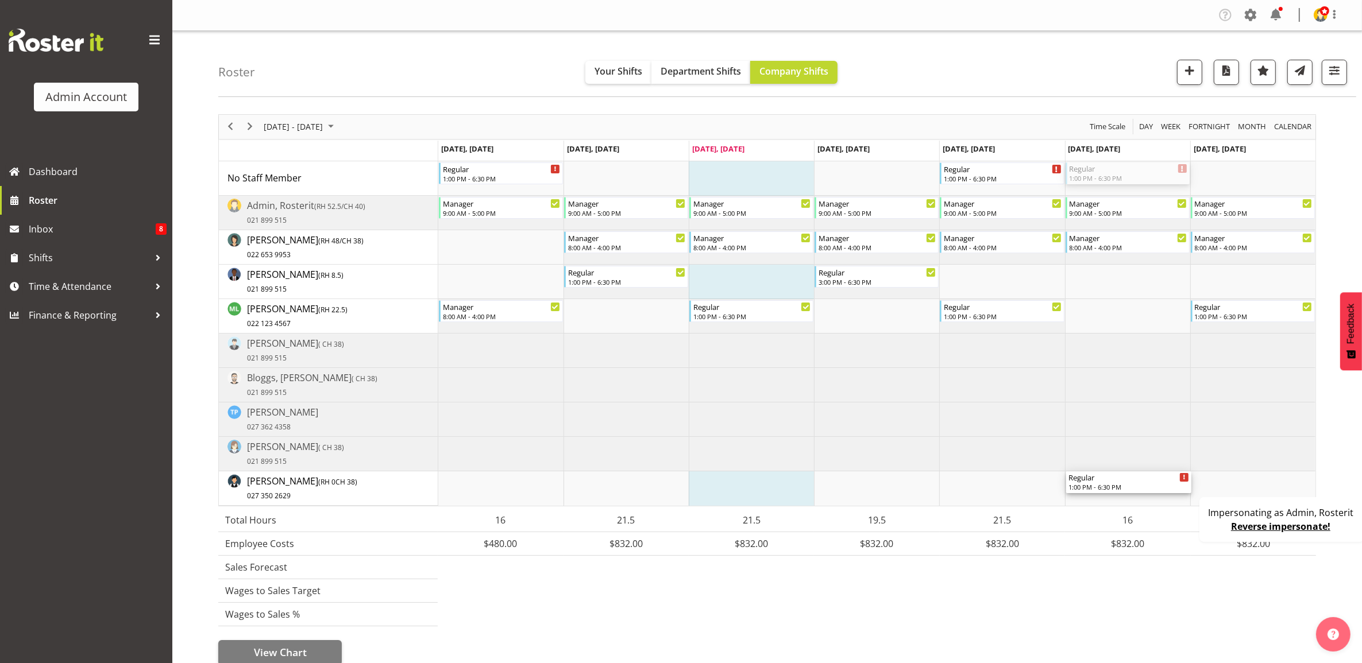
drag, startPoint x: 1120, startPoint y: 173, endPoint x: 1120, endPoint y: 481, distance: 307.8
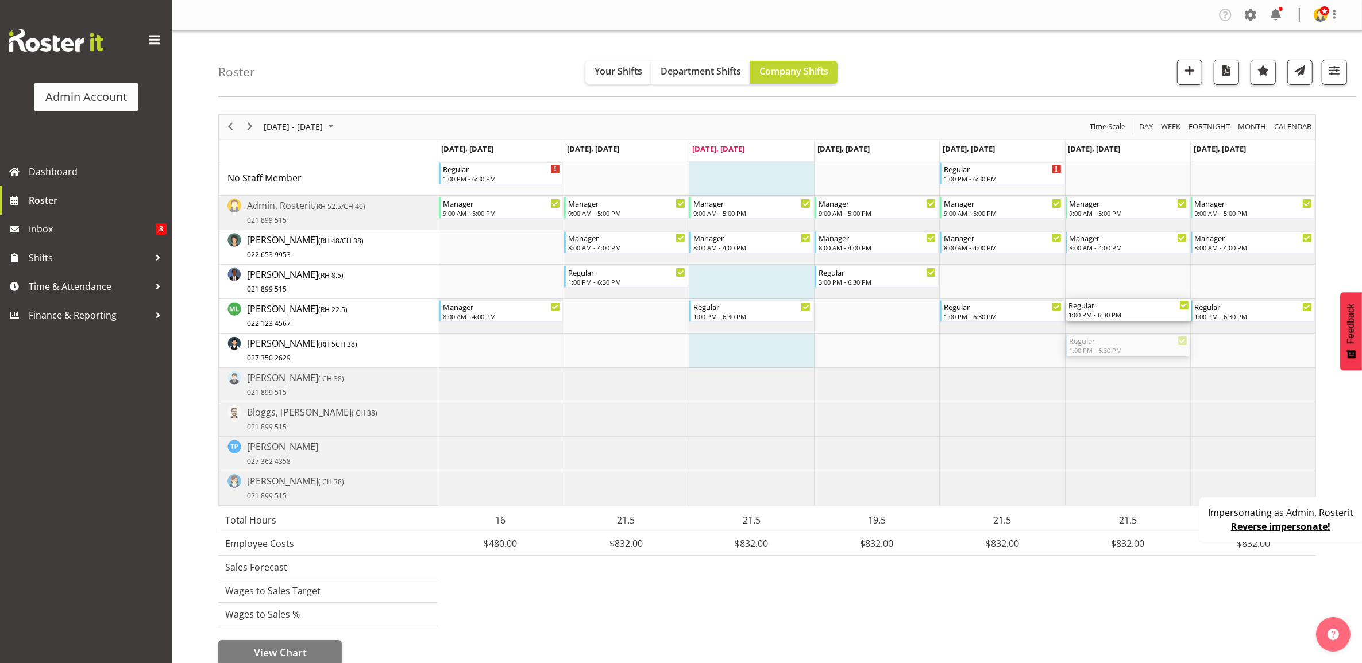
drag, startPoint x: 1120, startPoint y: 345, endPoint x: 1123, endPoint y: 324, distance: 20.3
click at [1123, 324] on div "Regular 1:00 PM - 6:30 PM Regular 1:00 PM - 6:30 PM Manager 9:00 AM - 5:00 PM M…" at bounding box center [876, 333] width 877 height 345
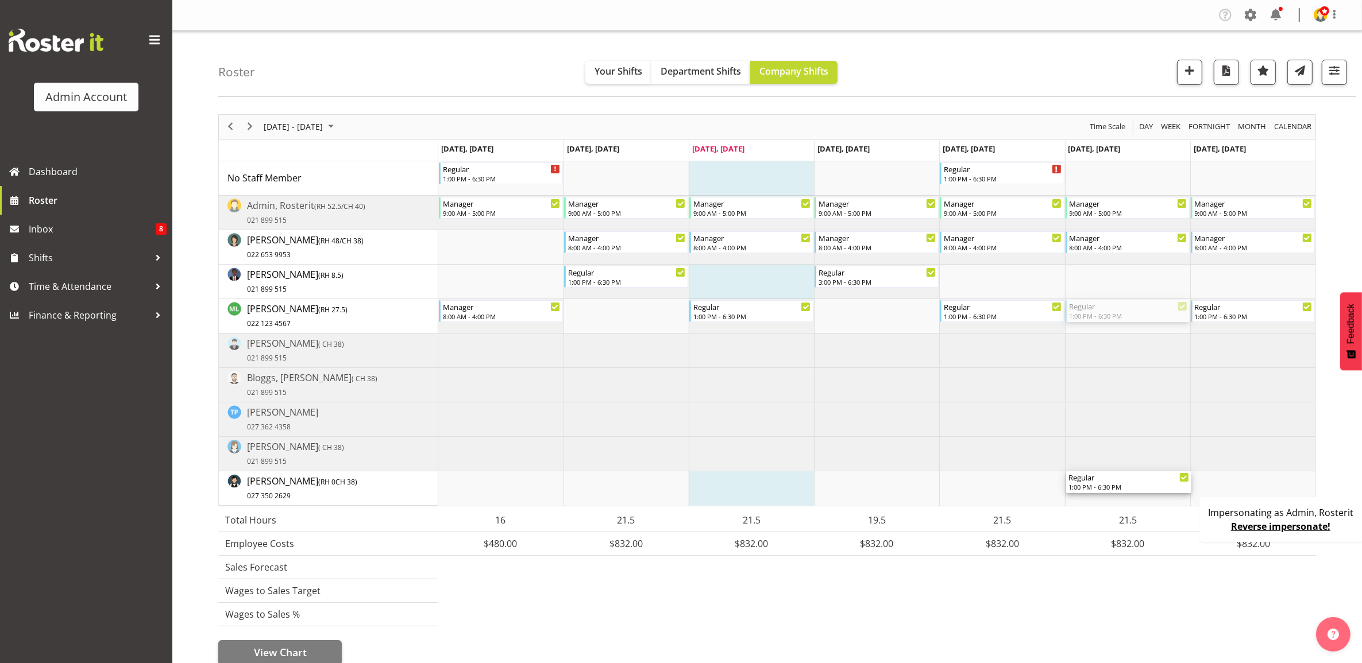
drag, startPoint x: 1124, startPoint y: 319, endPoint x: 1126, endPoint y: 478, distance: 159.1
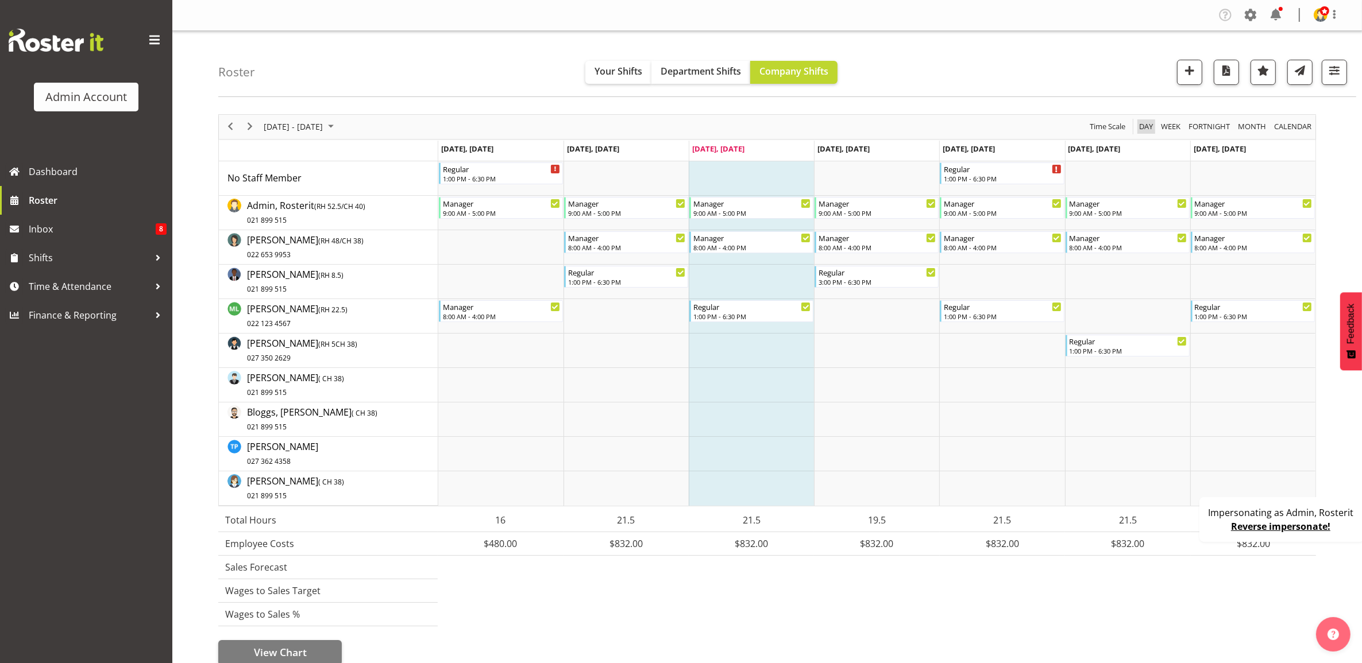
click at [1140, 129] on span "Day" at bounding box center [1146, 126] width 16 height 14
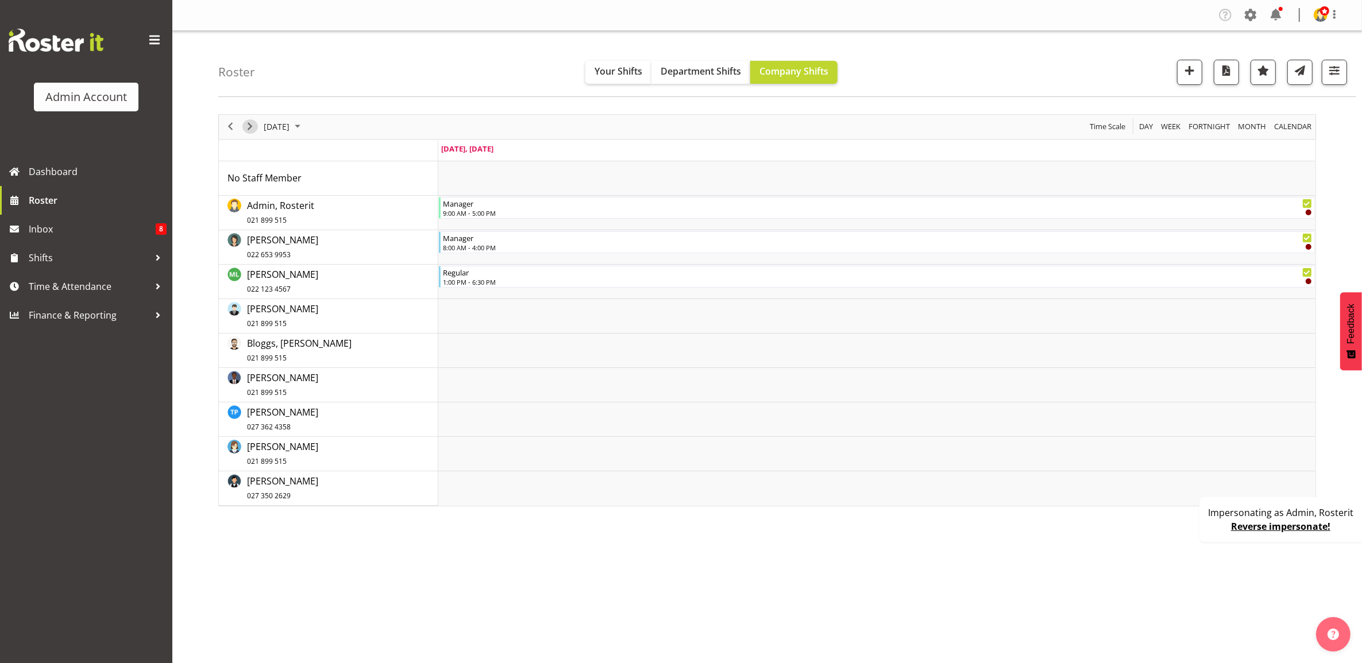
click at [248, 130] on span "Next" at bounding box center [250, 126] width 14 height 14
click at [1178, 129] on span "Week" at bounding box center [1170, 126] width 22 height 14
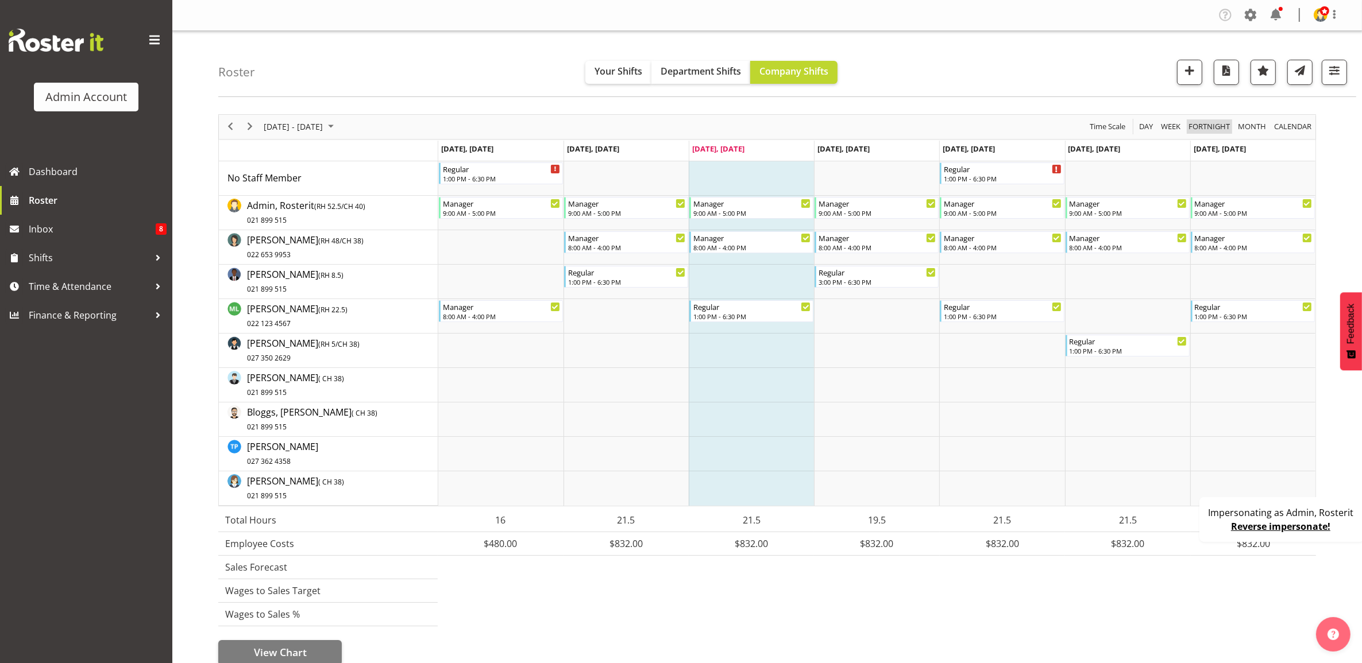
click at [1217, 130] on span "Fortnight" at bounding box center [1209, 126] width 44 height 14
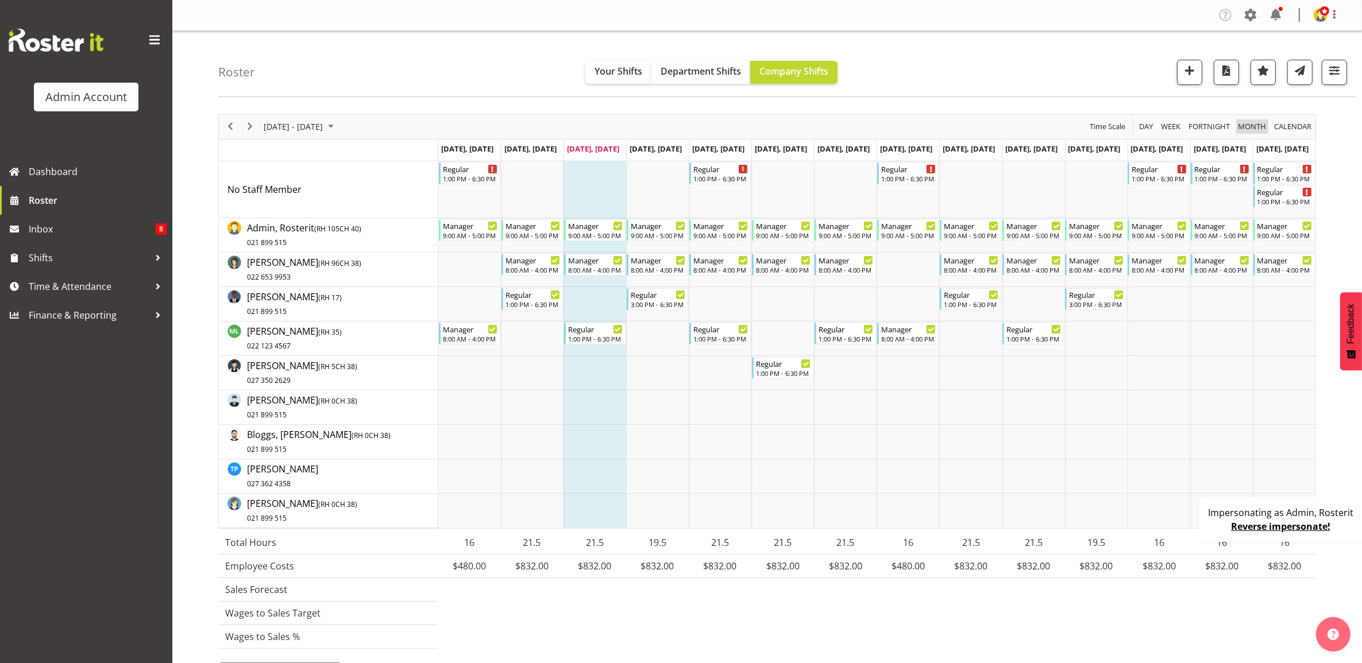
click at [1250, 125] on span "Month" at bounding box center [1251, 126] width 30 height 14
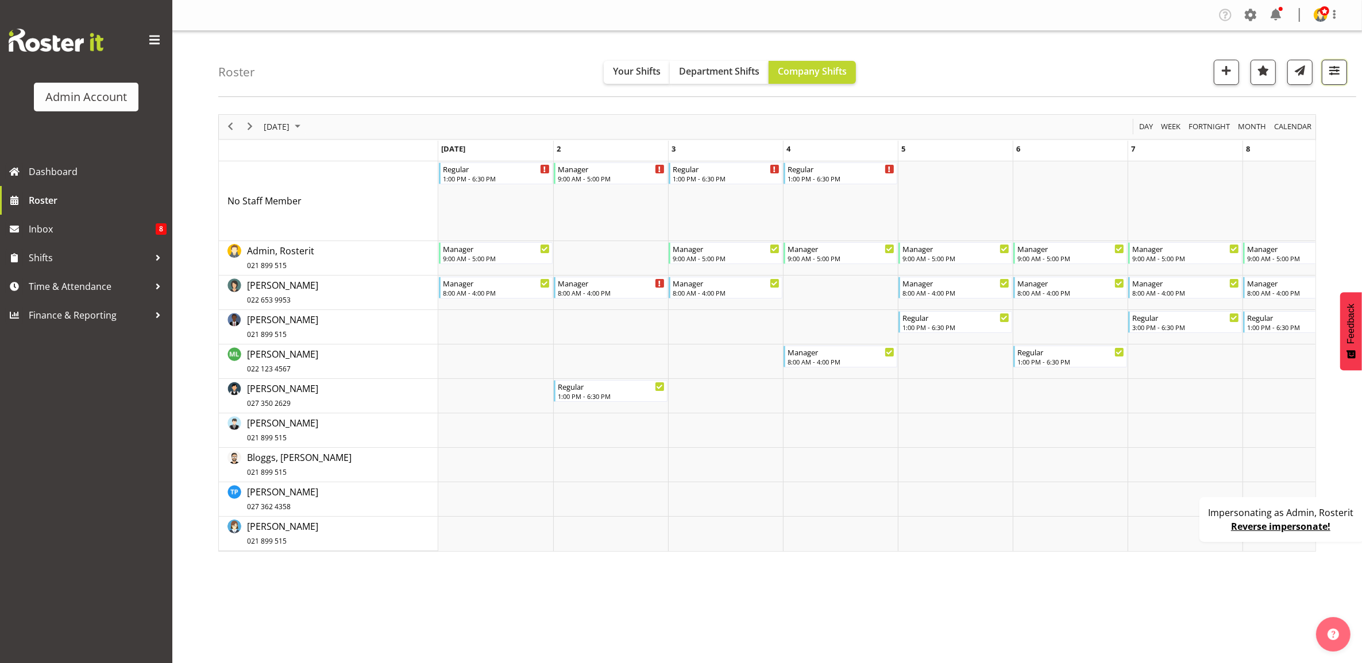
click at [1337, 75] on span "button" at bounding box center [1334, 70] width 15 height 15
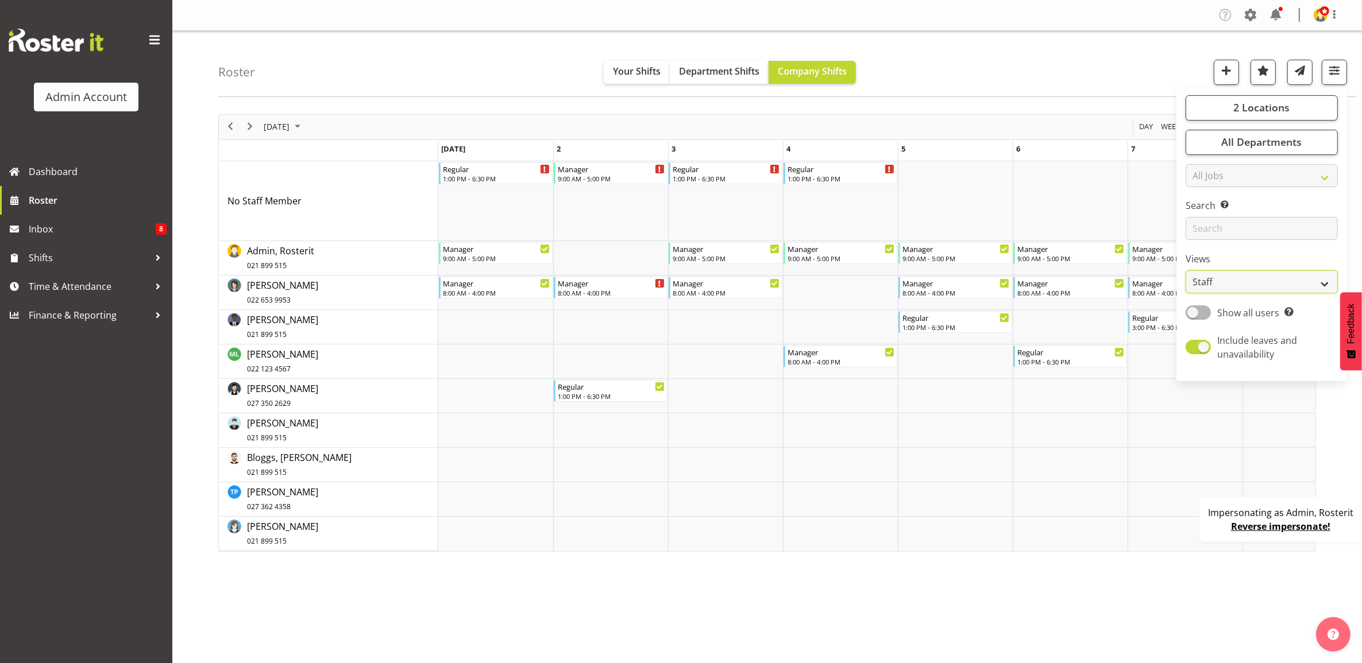
click at [1242, 286] on select "Staff Role Shift - Horizontal Shift - Vertical Staff - Location" at bounding box center [1261, 281] width 152 height 23
select select "location"
click at [1186, 270] on select "Staff Role Shift - Horizontal Shift - Vertical Staff - Location" at bounding box center [1261, 281] width 152 height 23
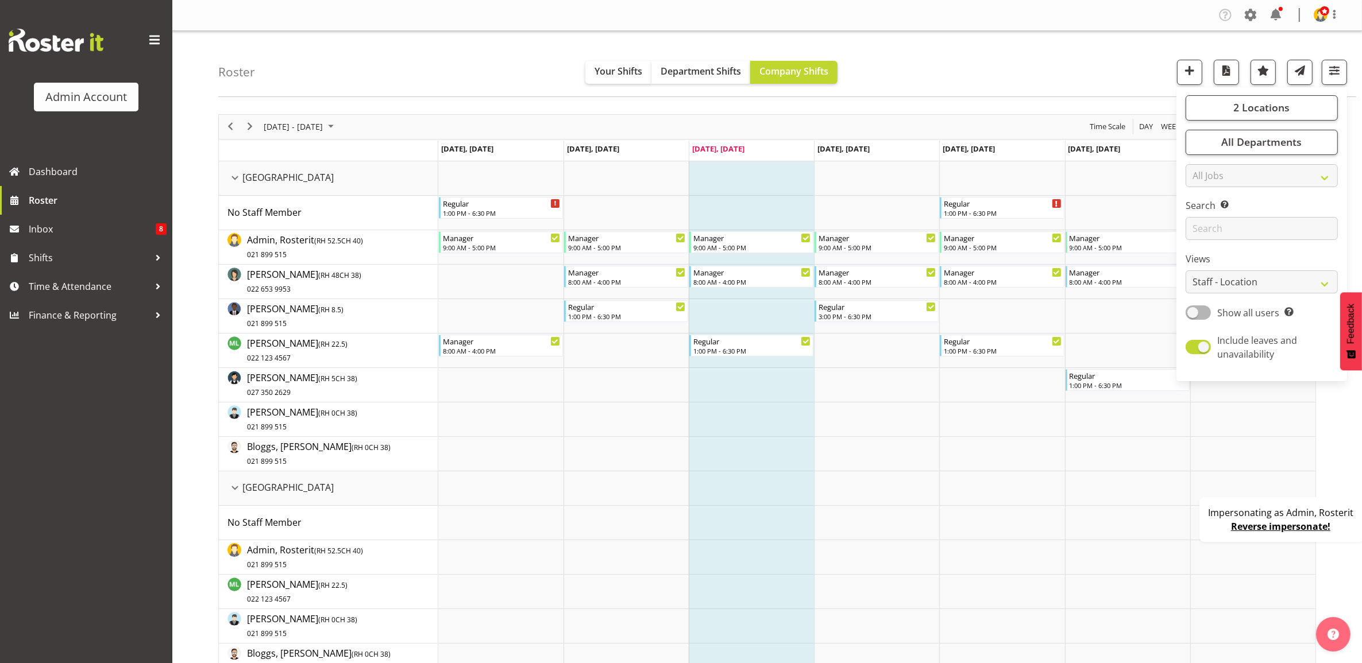
click at [972, 64] on div "Roster Your Shifts Department Shifts Company Shifts 2 Locations Clear Auckland …" at bounding box center [787, 64] width 1138 height 66
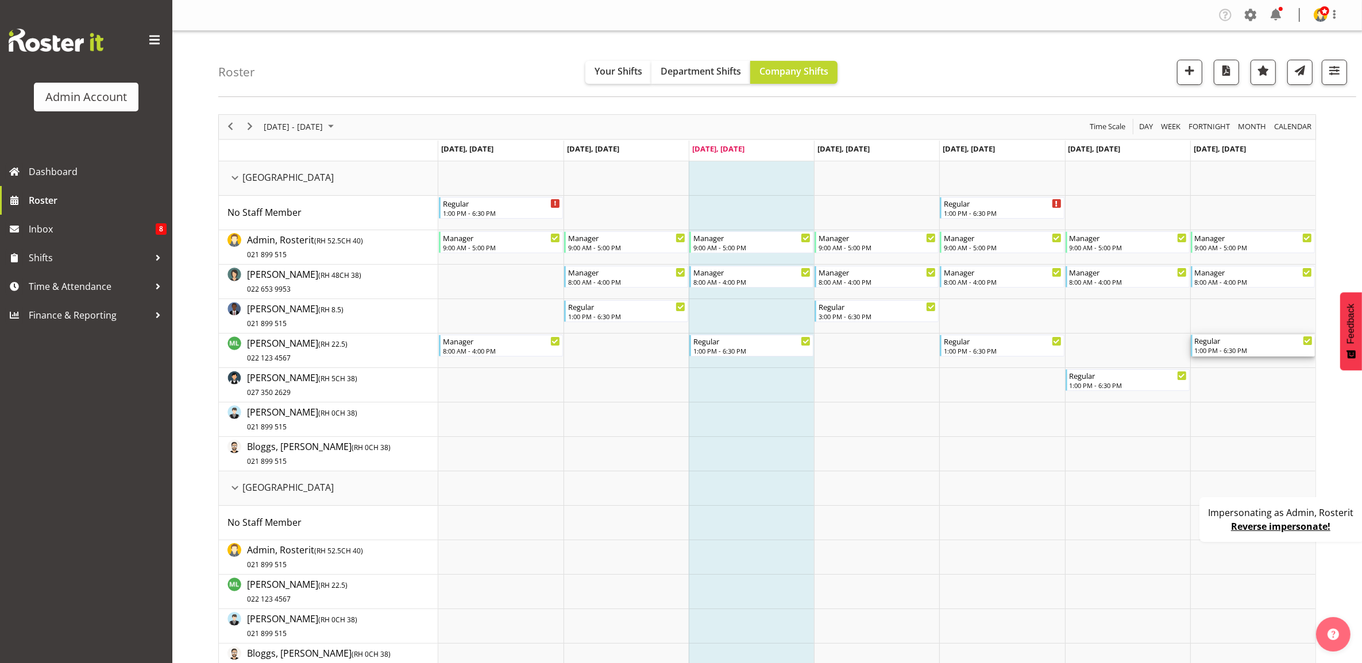
click at [1236, 345] on div "Regular" at bounding box center [1253, 340] width 118 height 11
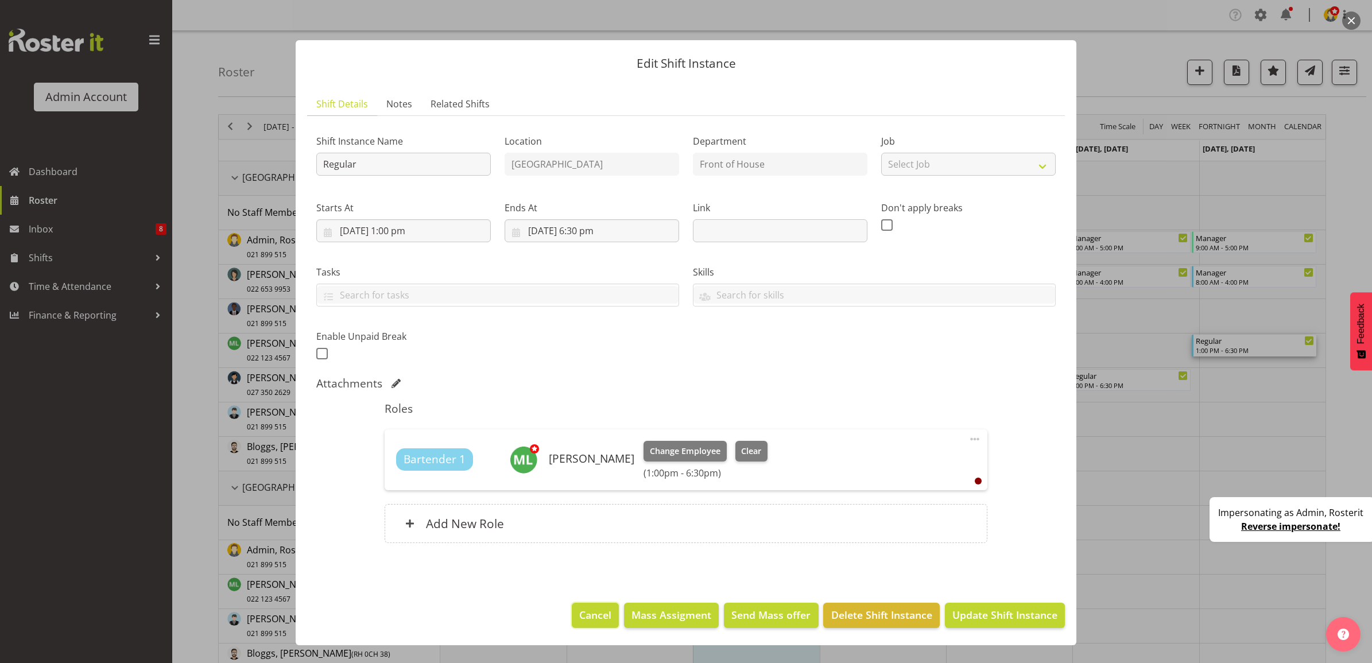
click at [609, 621] on span "Cancel" at bounding box center [595, 615] width 32 height 15
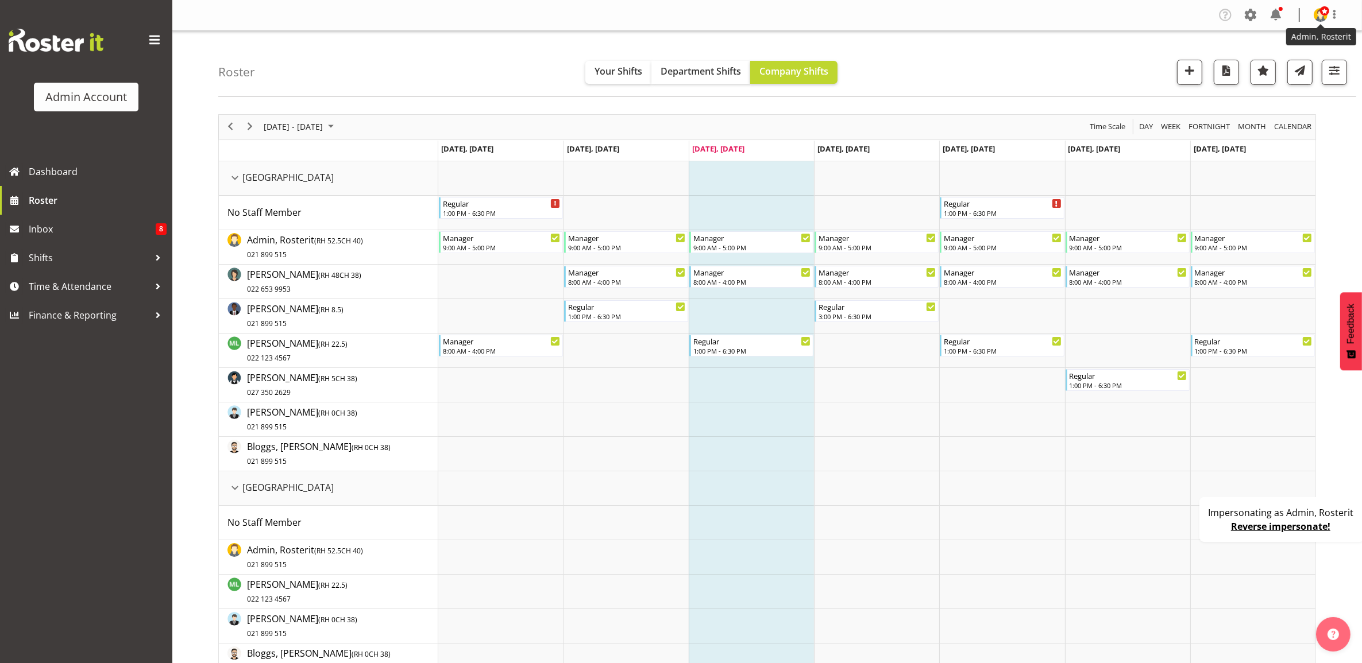
click at [1322, 16] on img at bounding box center [1320, 15] width 14 height 14
click at [1285, 38] on link "Profile" at bounding box center [1286, 39] width 110 height 21
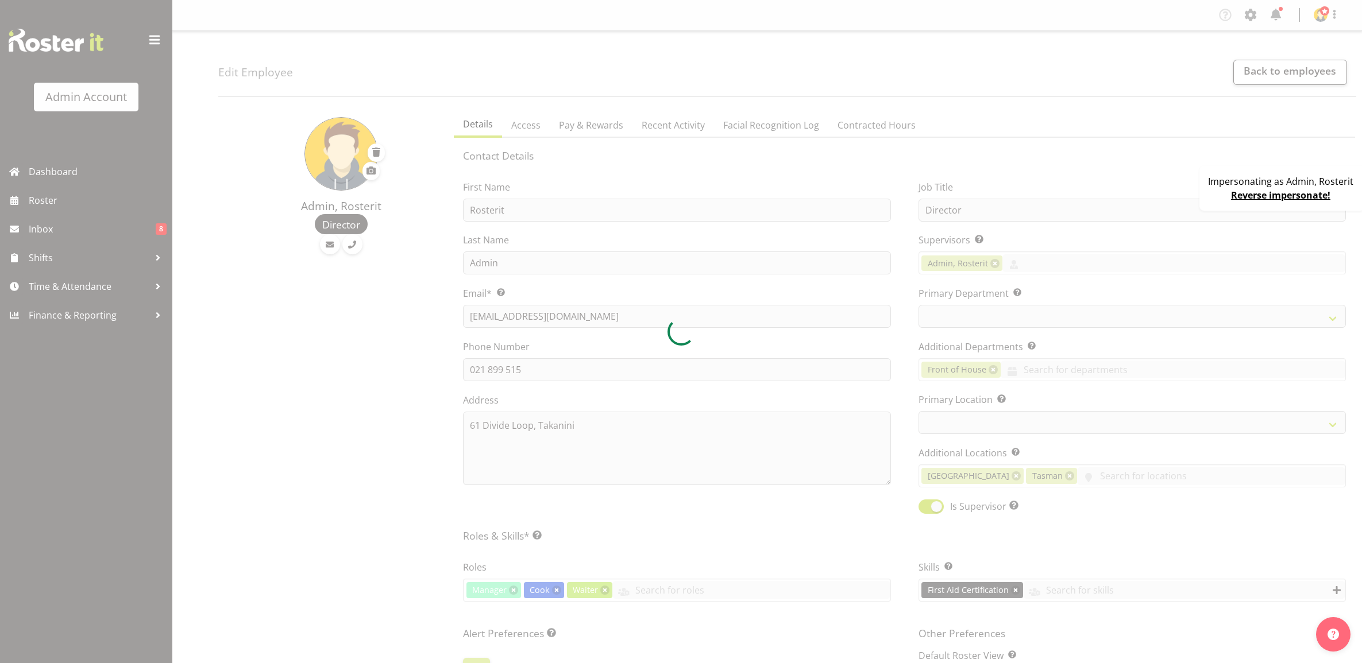
select select "TimelineWeek"
select select "1"
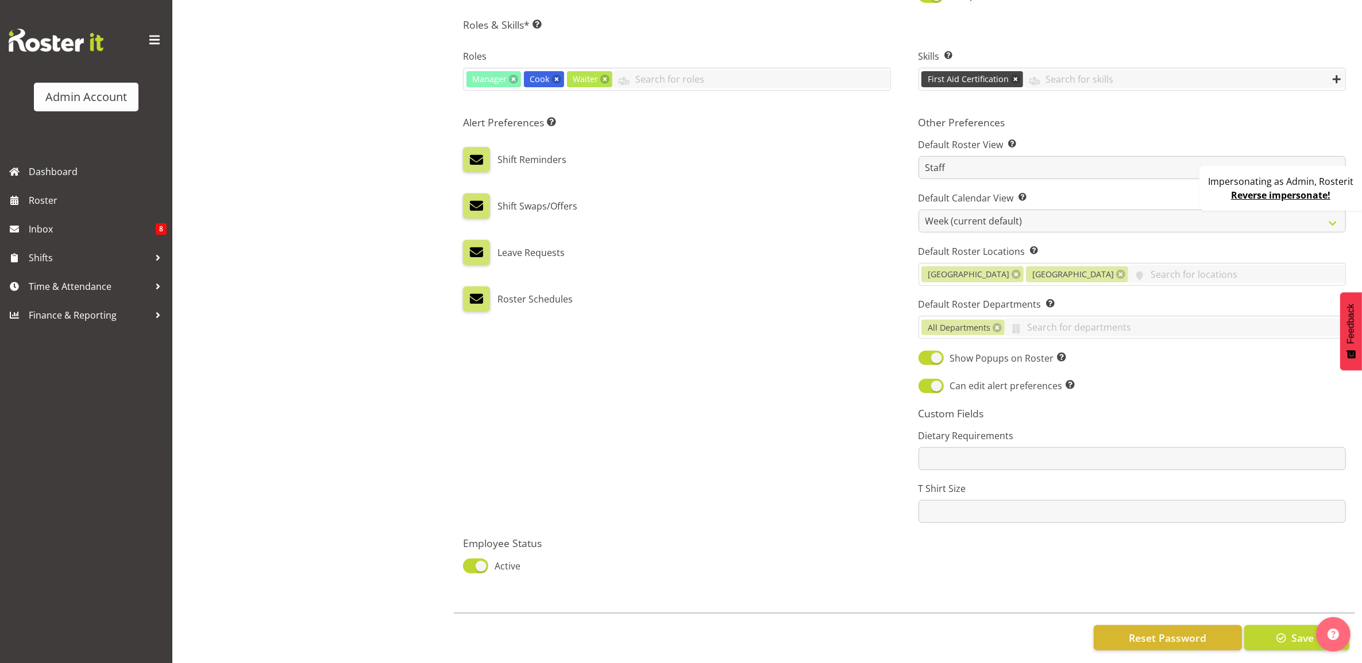
scroll to position [529, 0]
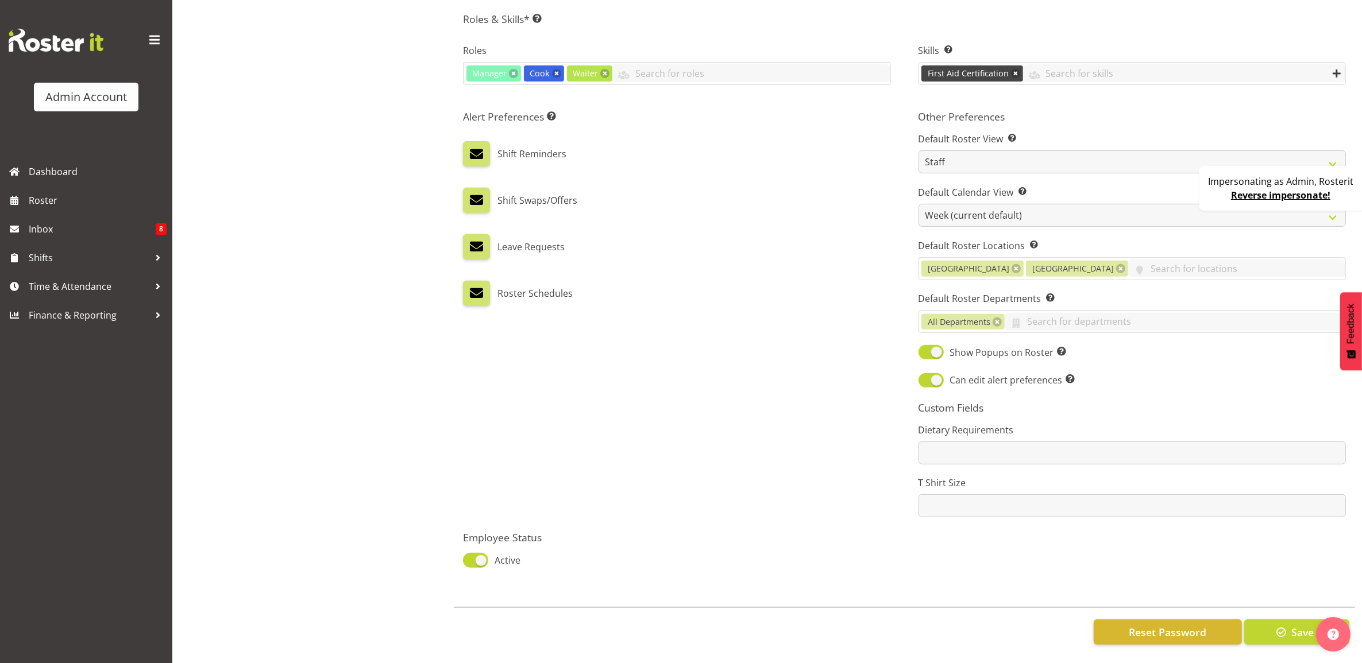
click at [1215, 197] on div "Impersonating as Admin, Rosterit Reverse impersonate!" at bounding box center [1281, 188] width 165 height 45
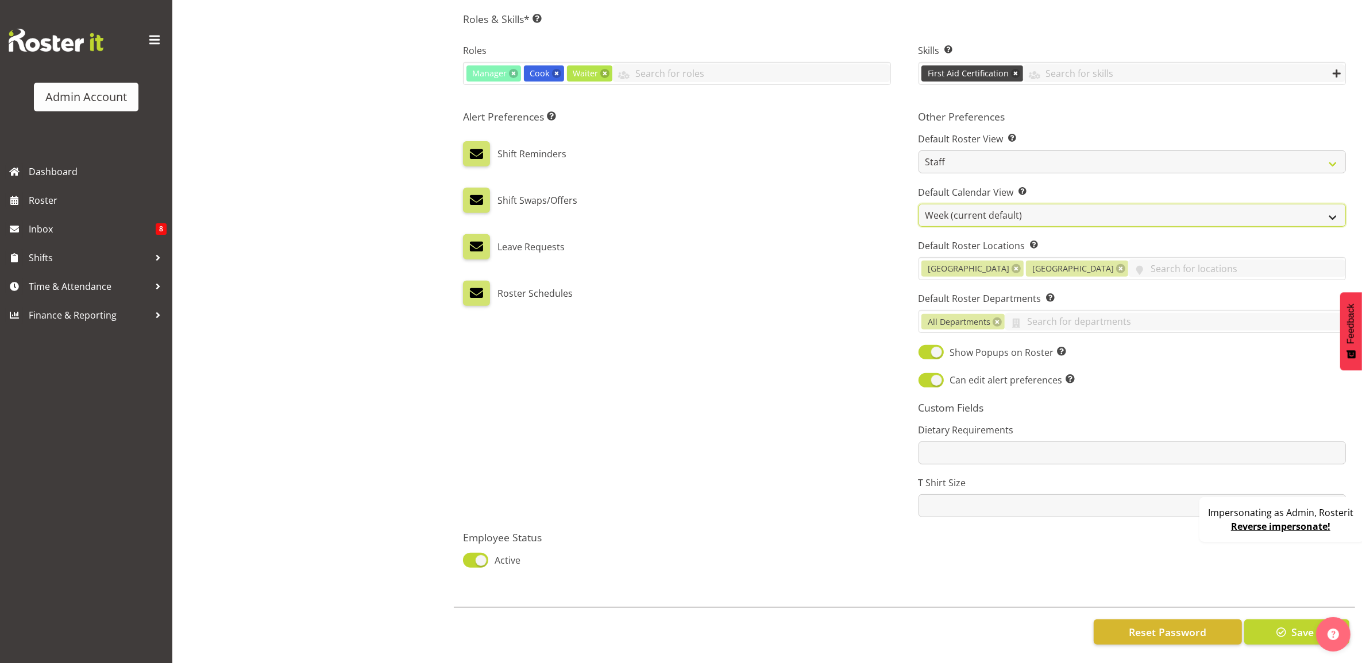
click at [1061, 205] on select "Day Timeline Day Week (current default) Timeline Week Fortnight Month Calendar" at bounding box center [1131, 215] width 427 height 23
select select "Day"
click at [918, 204] on select "Day Timeline Day Week (current default) Timeline Week Fortnight Month Calendar" at bounding box center [1131, 215] width 427 height 23
click at [1272, 620] on button "Save" at bounding box center [1296, 632] width 105 height 25
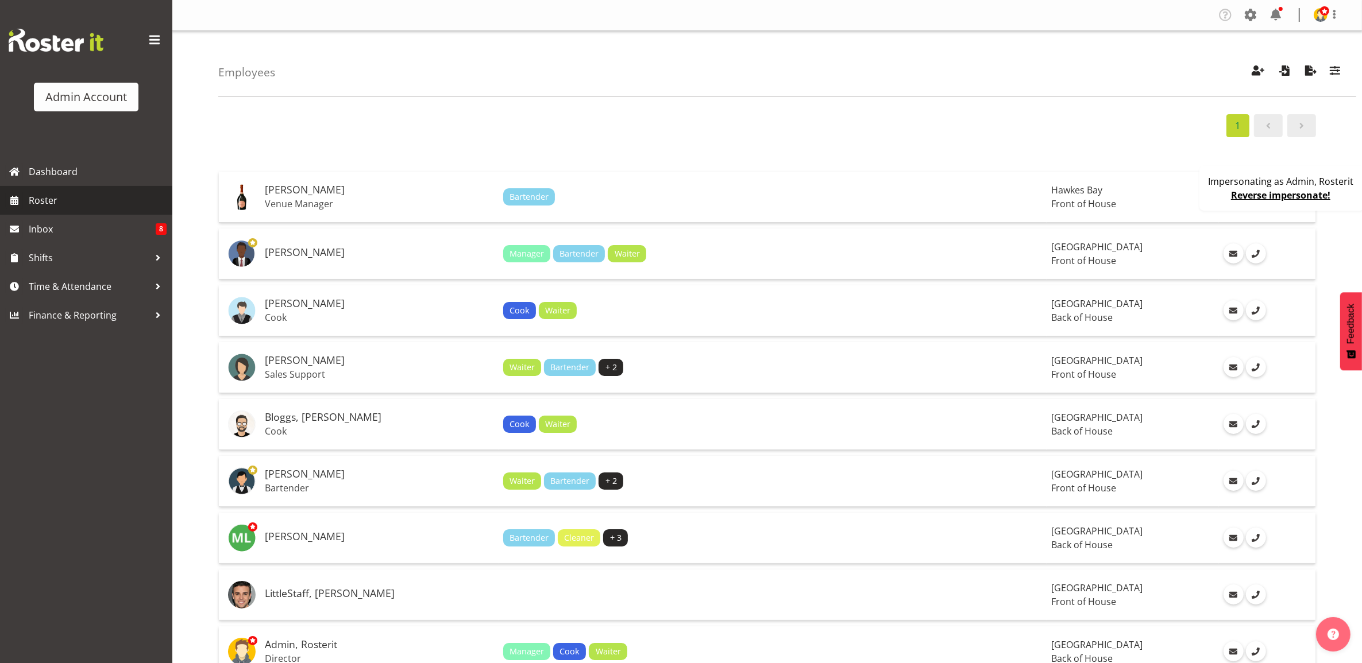
drag, startPoint x: 70, startPoint y: 193, endPoint x: 79, endPoint y: 194, distance: 8.7
click at [70, 193] on span "Roster" at bounding box center [98, 200] width 138 height 17
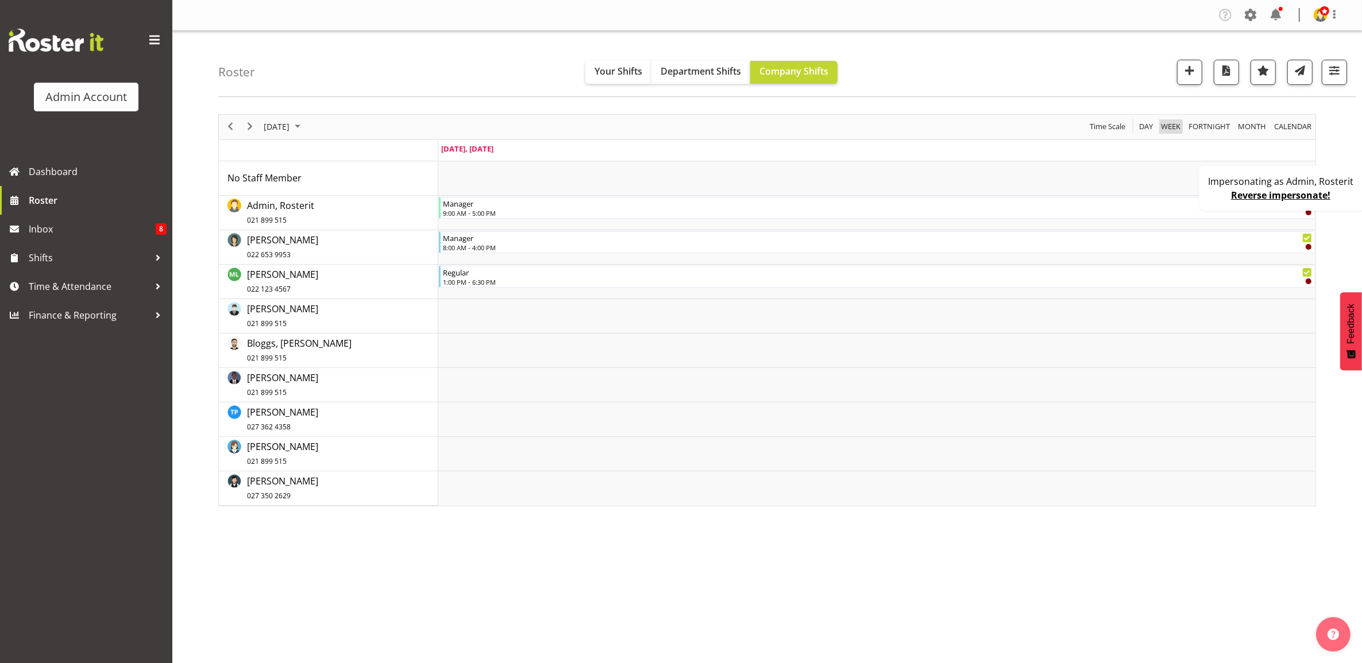
click at [1164, 129] on span "Week" at bounding box center [1170, 126] width 22 height 14
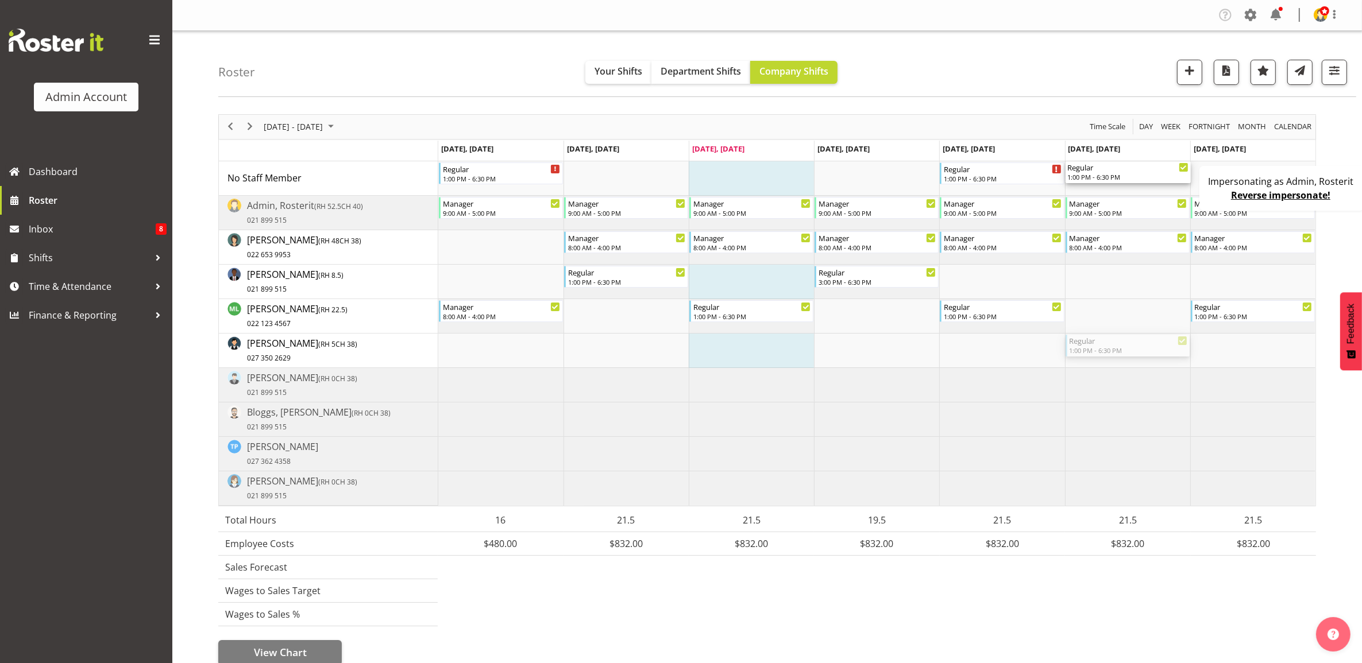
drag, startPoint x: 1140, startPoint y: 347, endPoint x: 1113, endPoint y: 179, distance: 171.1
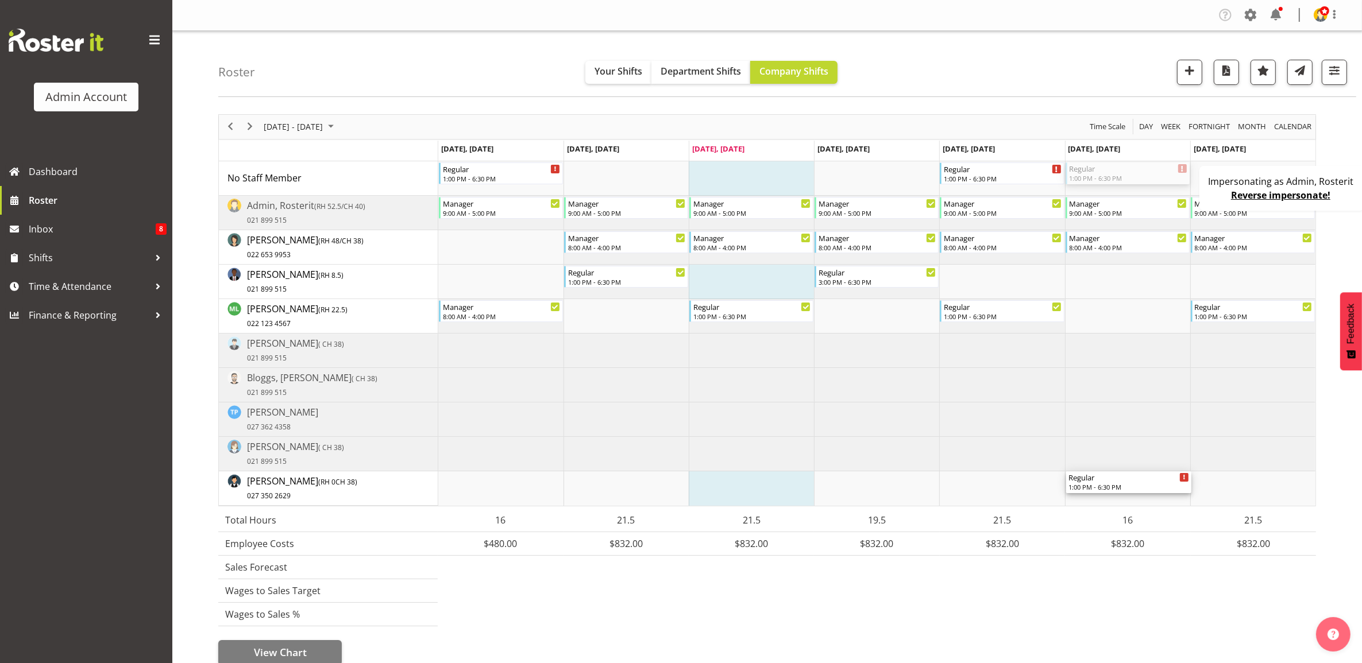
drag, startPoint x: 1136, startPoint y: 171, endPoint x: 1127, endPoint y: 481, distance: 309.6
